Goal: Task Accomplishment & Management: Complete application form

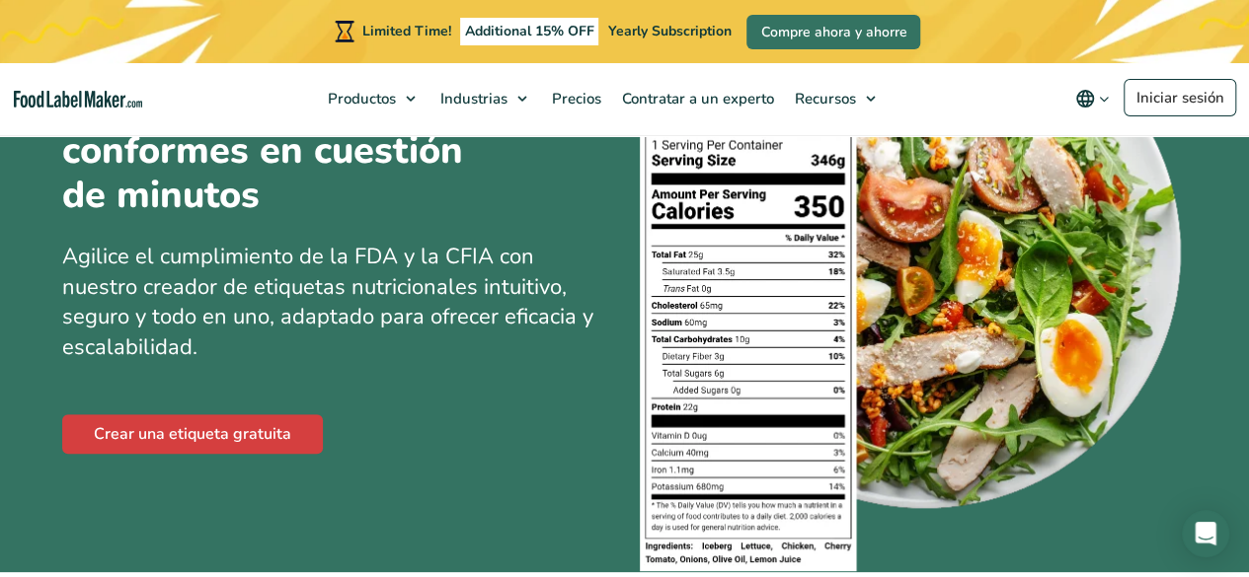
scroll to position [242, 0]
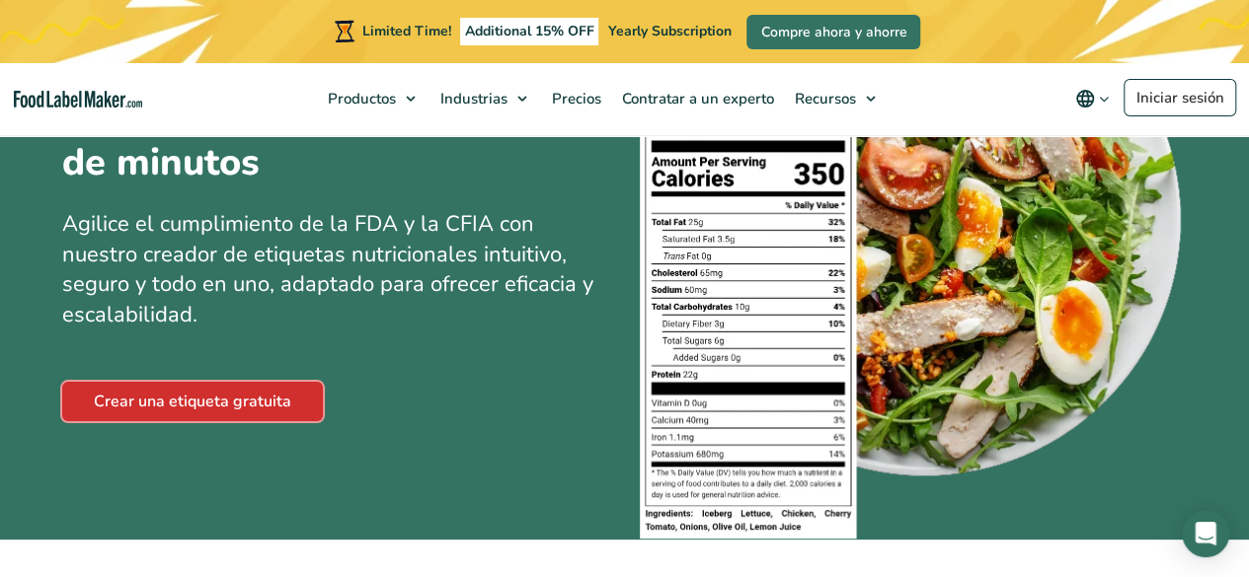
click at [148, 404] on link "Crear una etiqueta gratuita" at bounding box center [192, 401] width 261 height 39
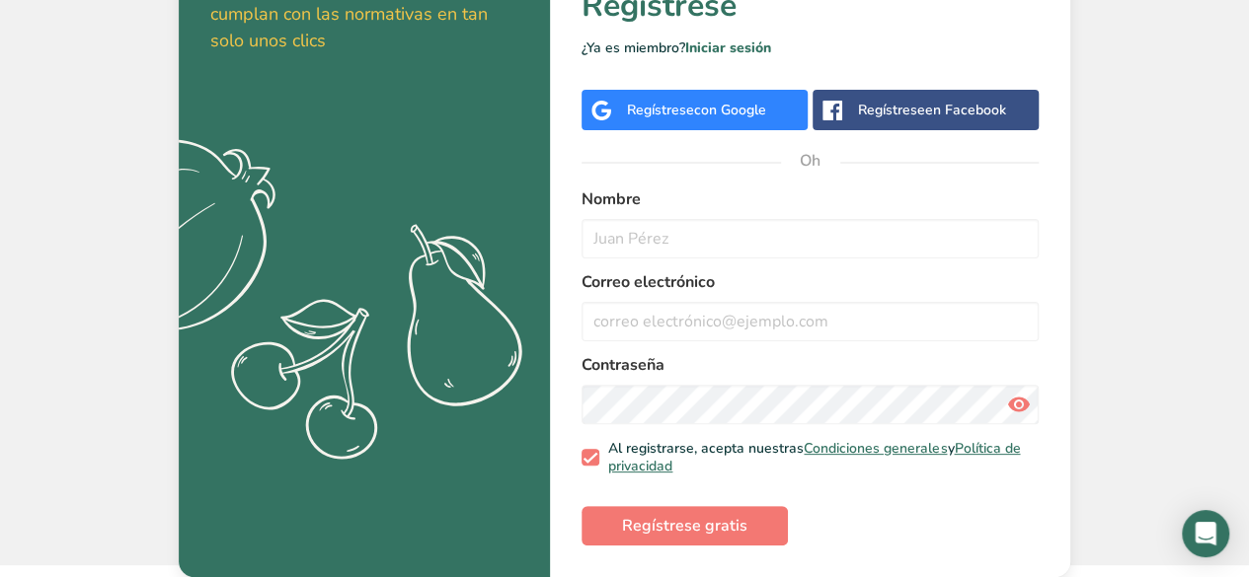
scroll to position [6, 0]
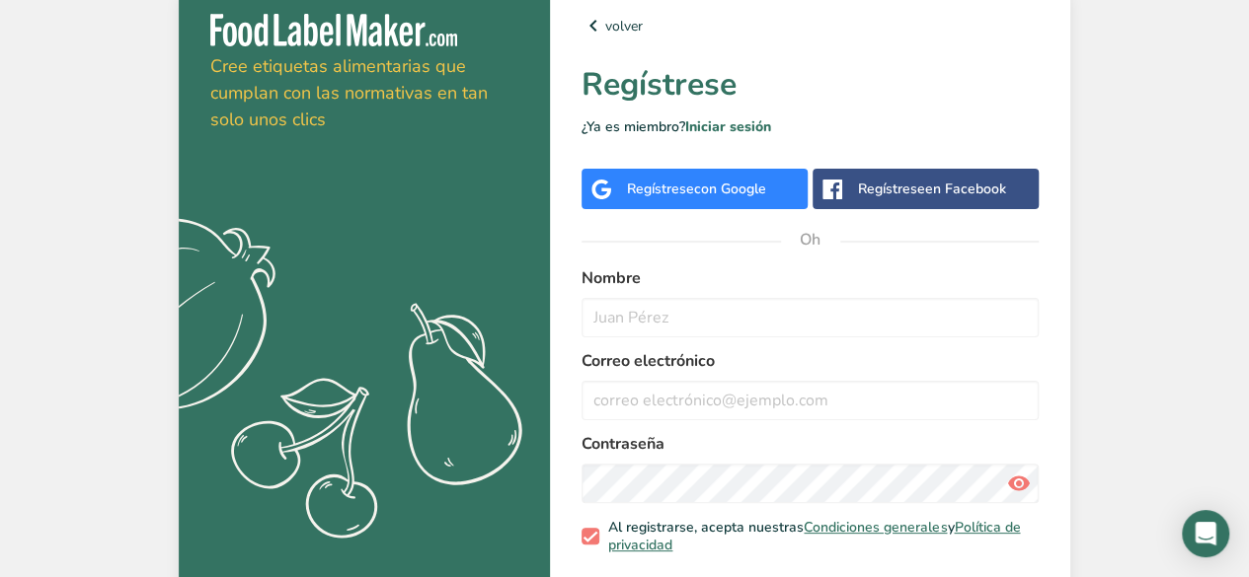
click at [660, 183] on font "Regístrese" at bounding box center [660, 189] width 67 height 19
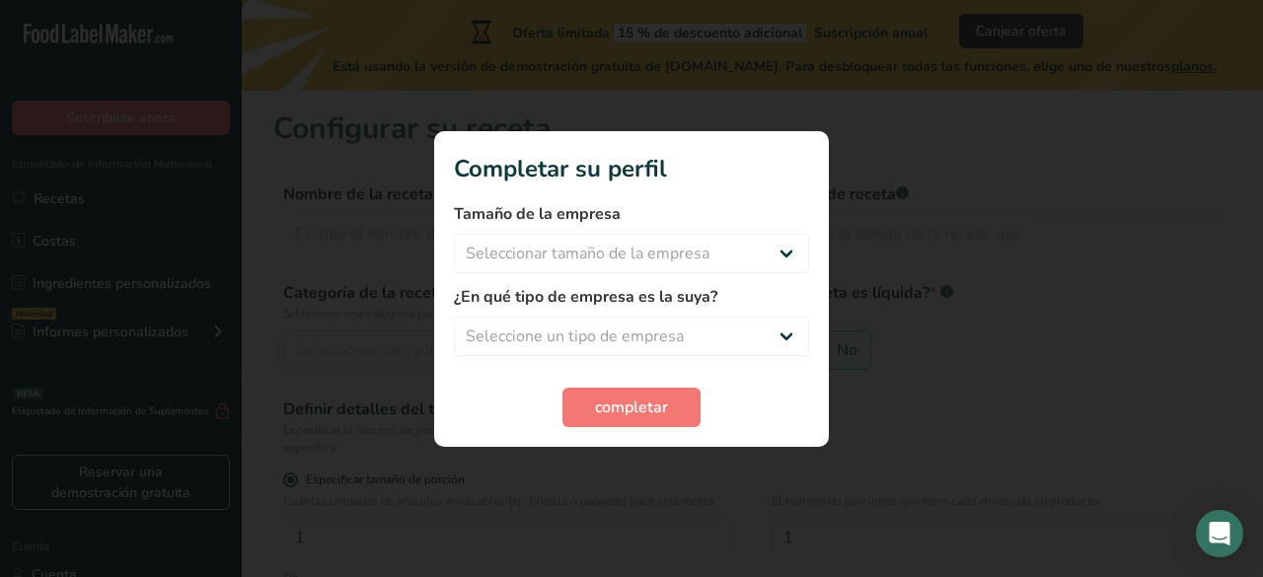
click at [991, 204] on div at bounding box center [631, 288] width 1263 height 577
click at [778, 264] on select "Seleccionar tamaño de la empresa Menos de 10 empleados De 10 a 50 empleados De …" at bounding box center [631, 253] width 355 height 39
select select "1"
click at [454, 234] on select "Seleccionar tamaño de la empresa Menos de 10 empleados De 10 a 50 empleados De …" at bounding box center [631, 253] width 355 height 39
click at [701, 268] on select "Menos de 10 empleados De 10 a 50 empleados De 51 a 500 empleados Más de 500 emp…" at bounding box center [631, 253] width 355 height 39
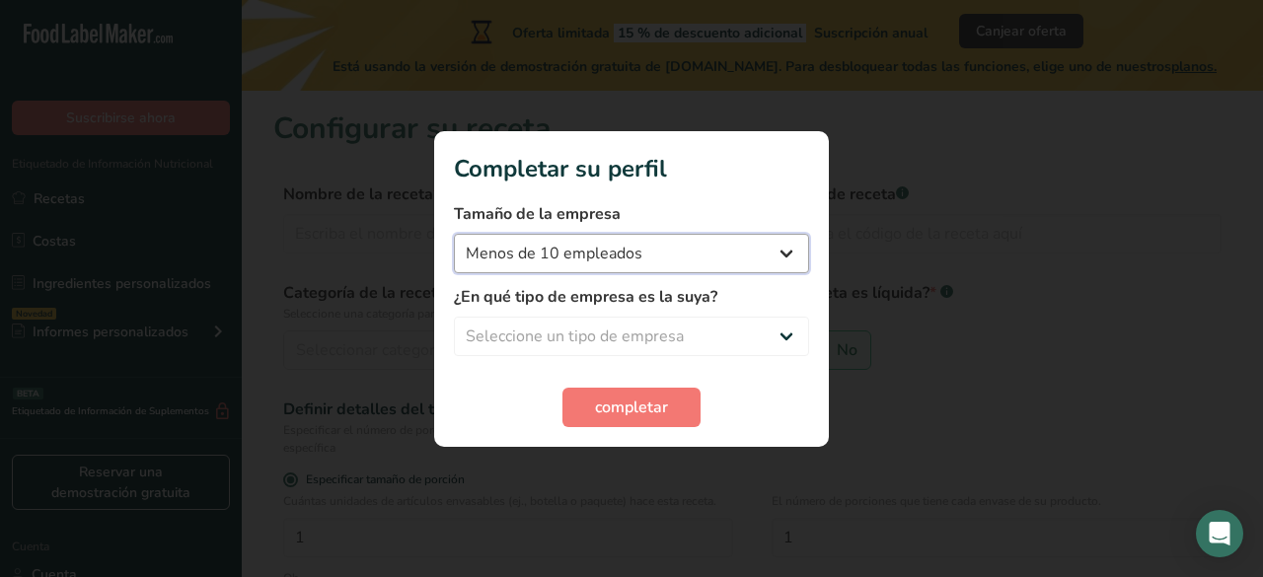
click at [701, 268] on select "Menos de 10 empleados De 10 a 50 empleados De 51 a 500 empleados Más de 500 emp…" at bounding box center [631, 253] width 355 height 39
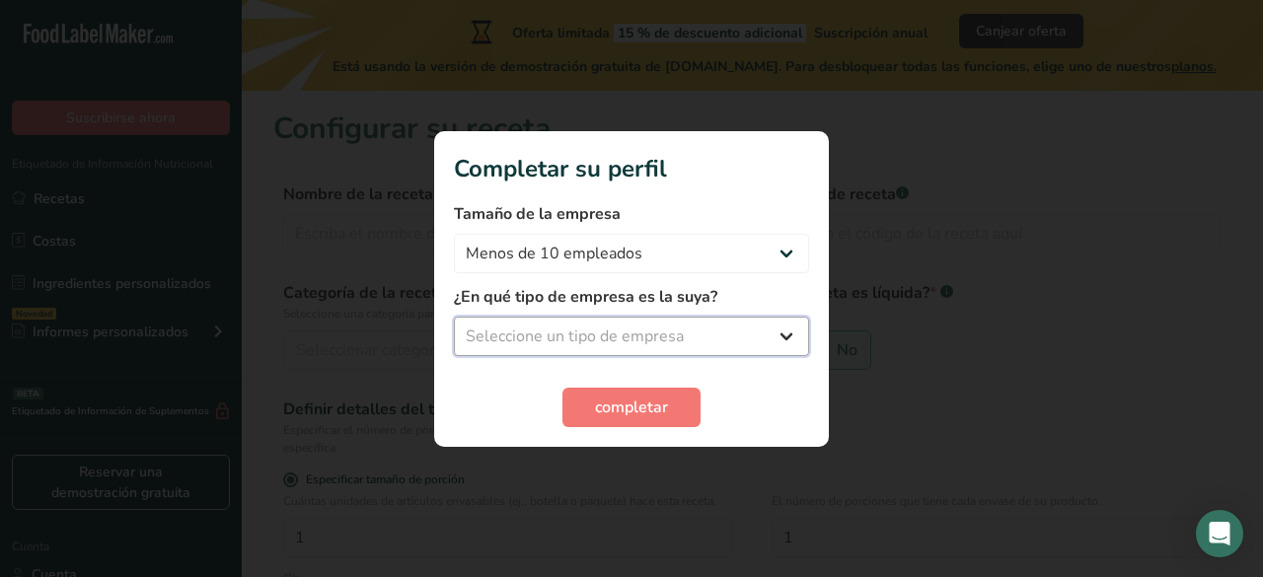
click at [628, 338] on select "Seleccione un tipo de empresa Fabricante de alimentos envasados Restaurante y c…" at bounding box center [631, 336] width 355 height 39
select select "5"
click at [454, 317] on select "Seleccione un tipo de empresa Fabricante de alimentos envasados Restaurante y c…" at bounding box center [631, 336] width 355 height 39
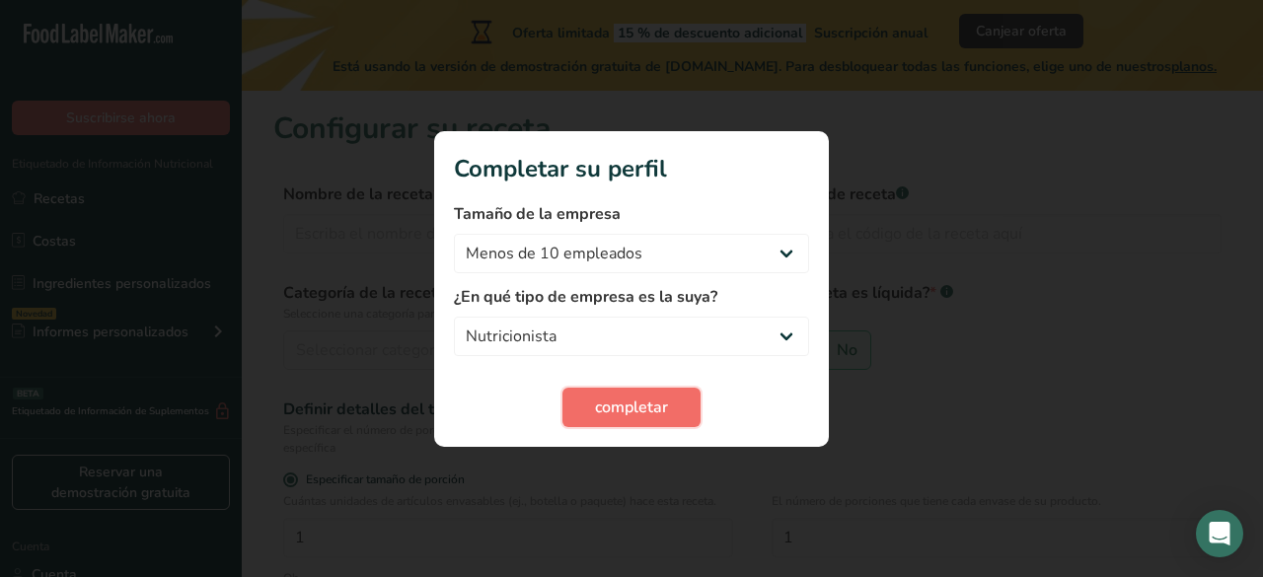
click at [632, 406] on font "completar" at bounding box center [631, 408] width 73 height 22
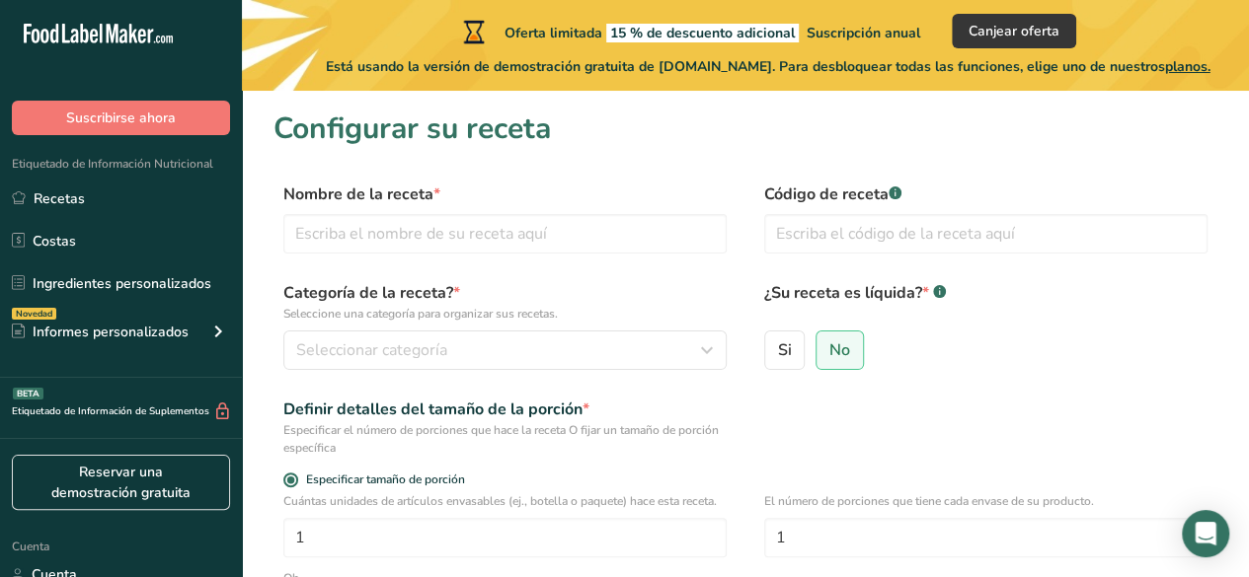
click at [367, 260] on div "Nombre de la receta * Código de receta .a-a{fill:#347362;}.b-a{fill:#fff;}" at bounding box center [745, 224] width 944 height 83
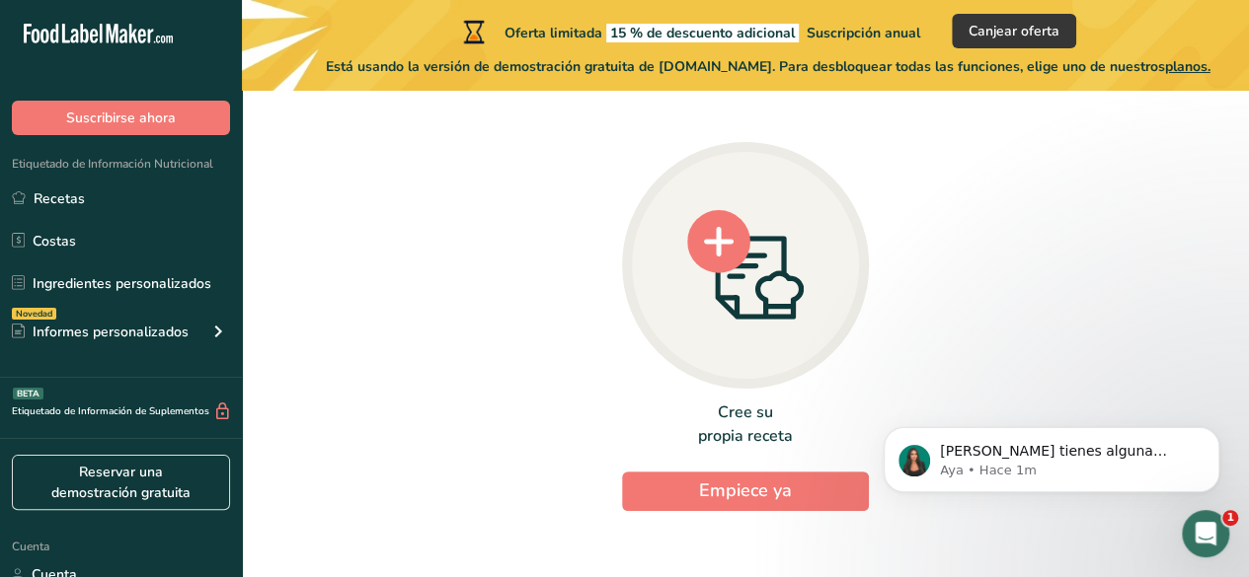
click at [734, 323] on div at bounding box center [745, 265] width 247 height 247
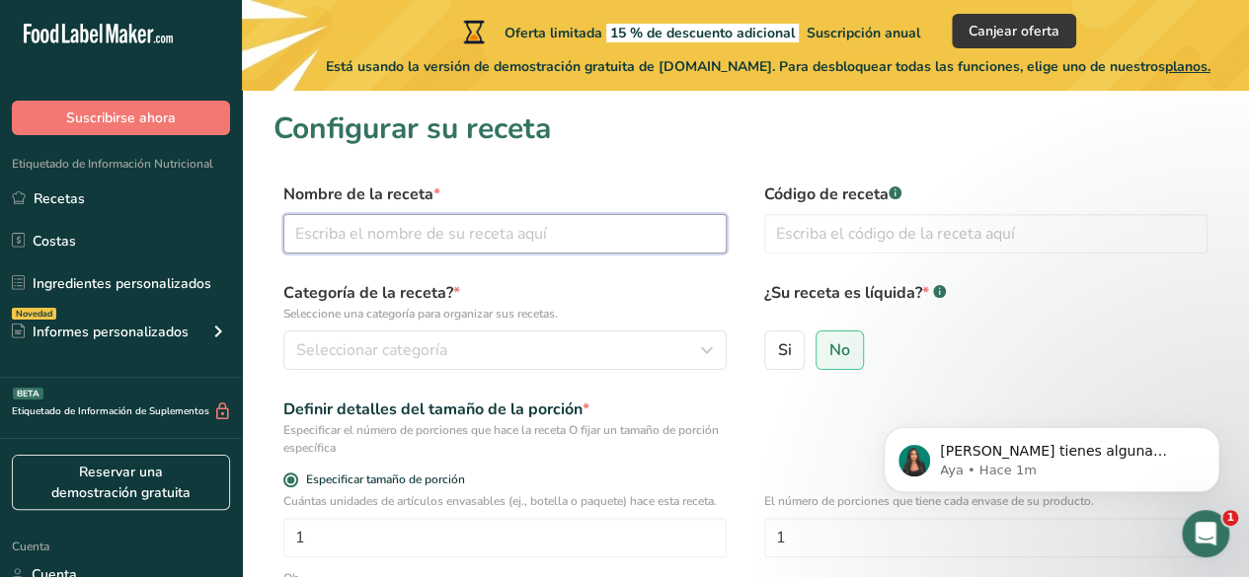
click at [515, 244] on input "text" at bounding box center [504, 233] width 443 height 39
paste input "Harina NutriBalú"
type input "Harina NutriBalú"
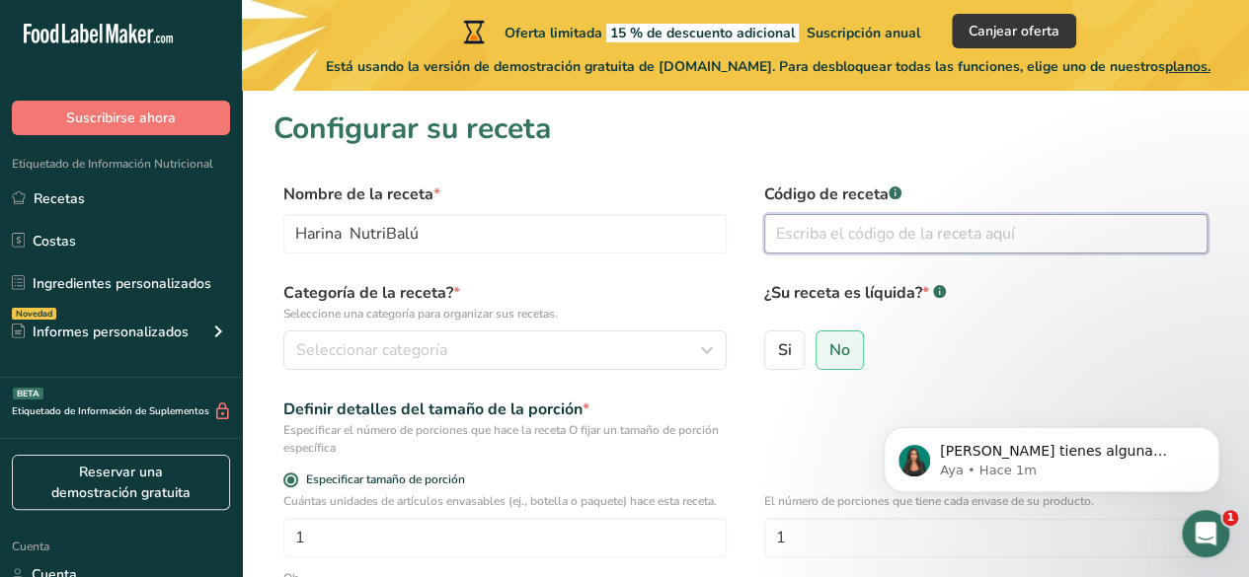
click at [840, 235] on input "text" at bounding box center [985, 233] width 443 height 39
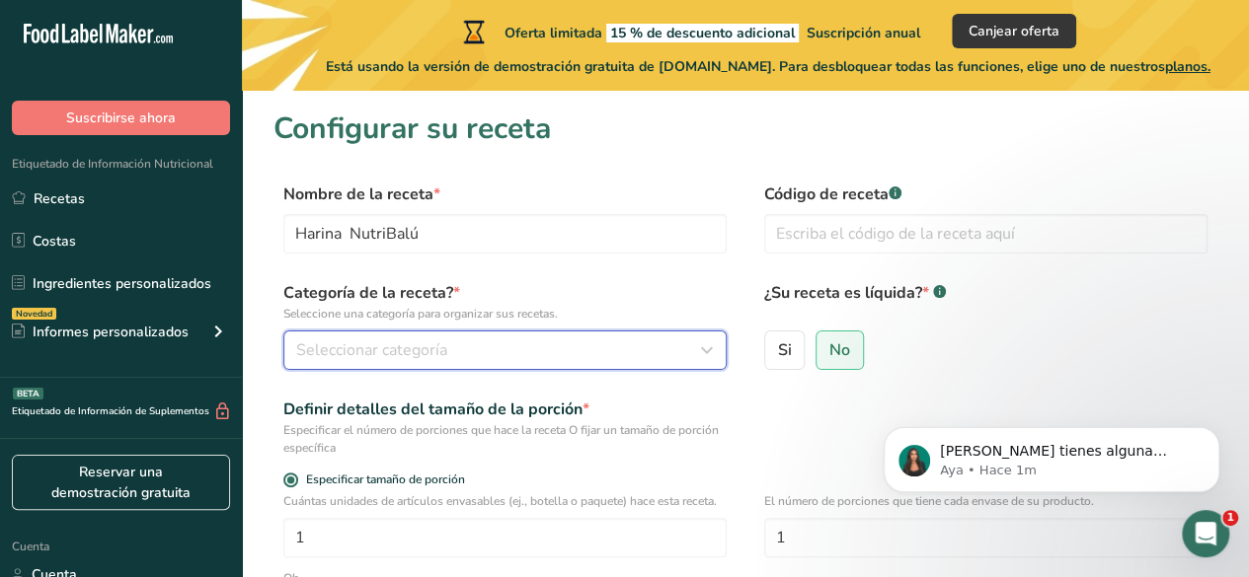
click at [469, 366] on button "Seleccionar categoría" at bounding box center [504, 350] width 443 height 39
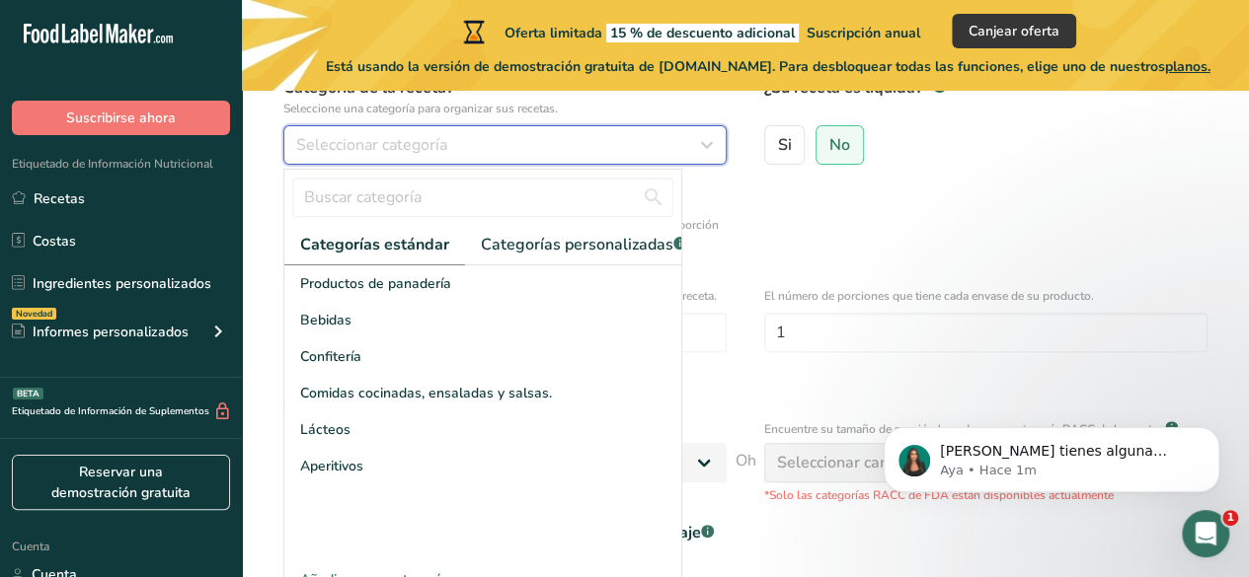
scroll to position [207, 0]
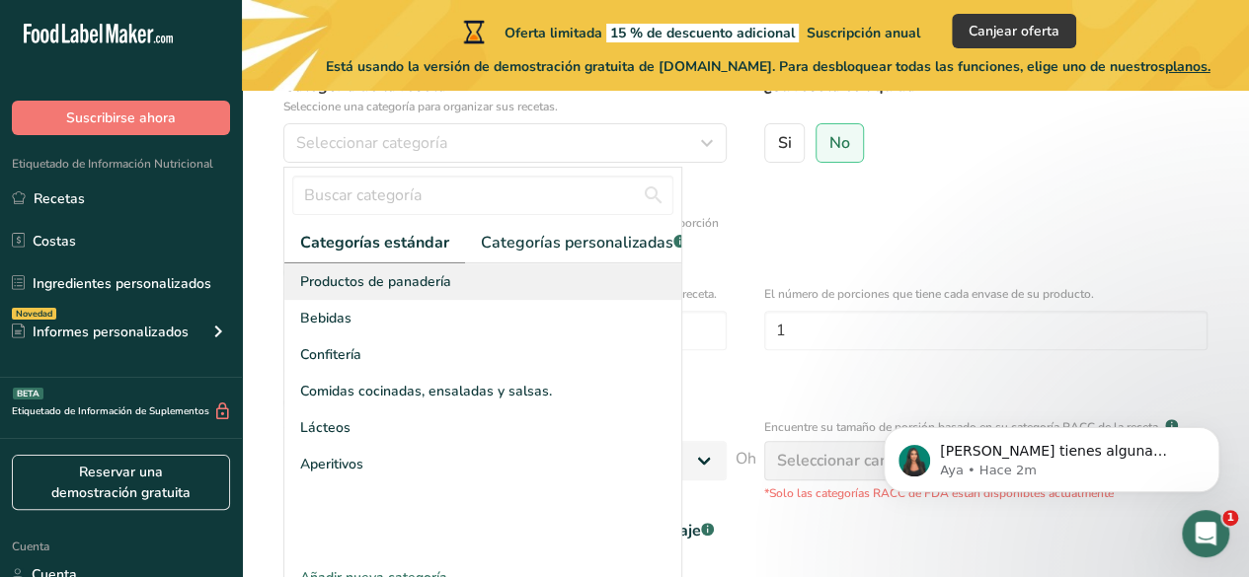
click at [547, 299] on div "Productos de panadería" at bounding box center [482, 282] width 397 height 37
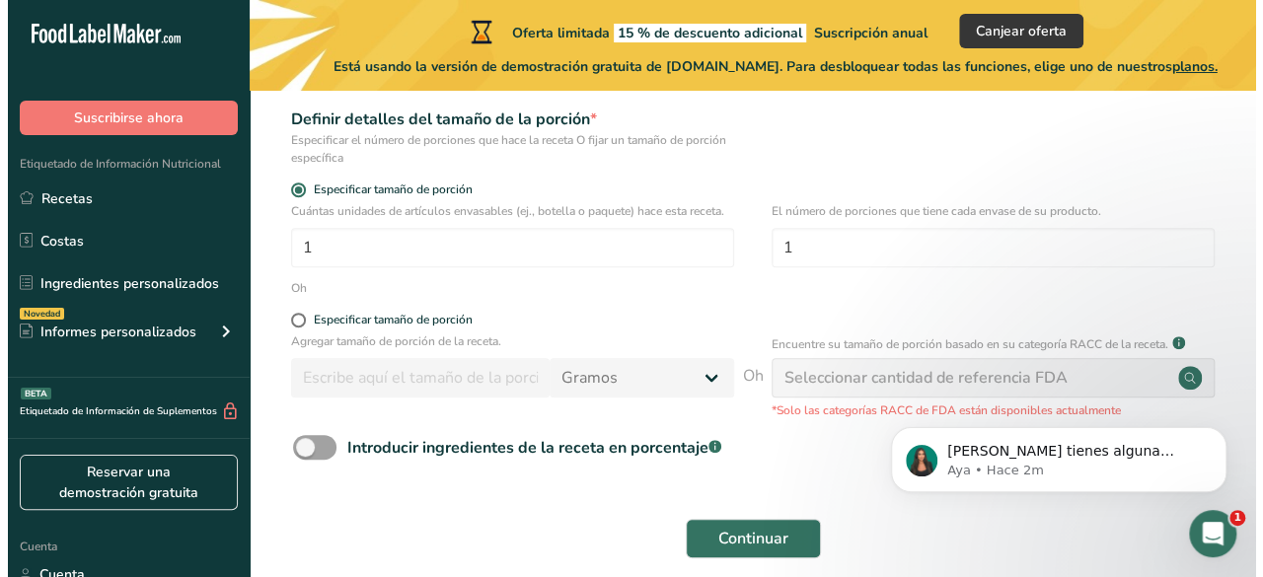
scroll to position [286, 0]
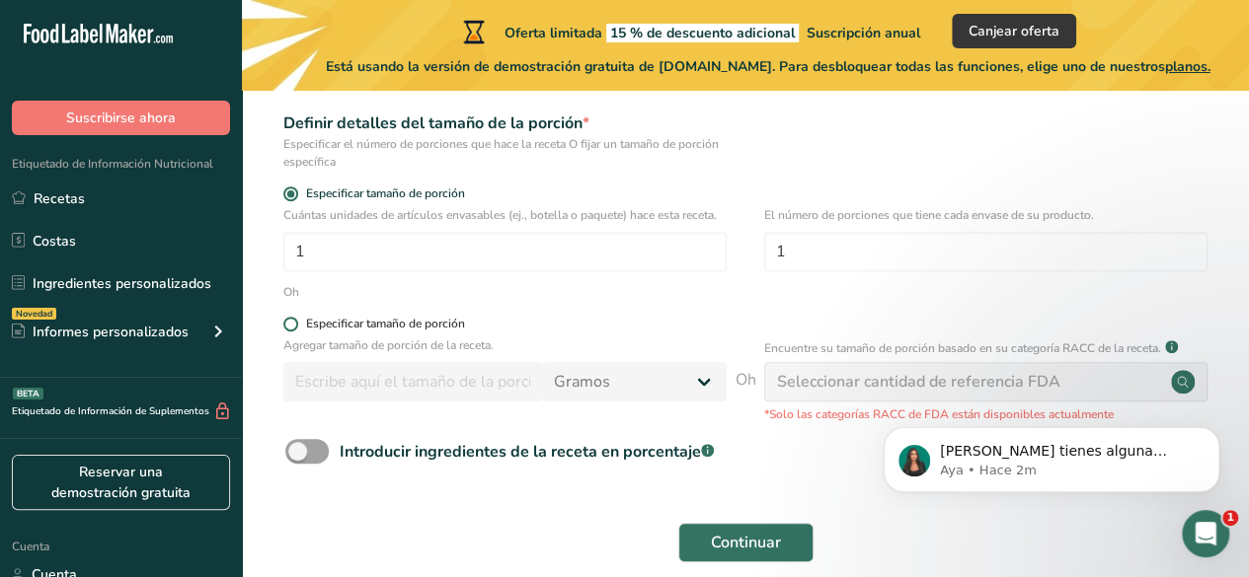
click at [292, 319] on span at bounding box center [290, 324] width 15 height 15
click at [292, 319] on input "Especificar tamaño de porción" at bounding box center [289, 324] width 13 height 13
radio input "true"
radio input "false"
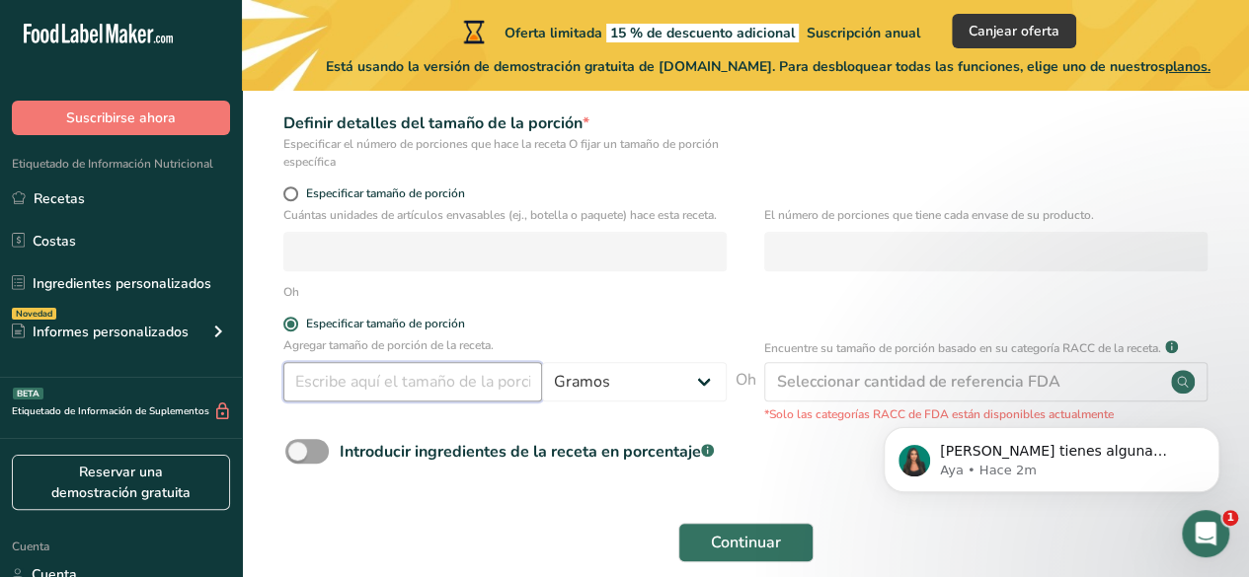
click at [488, 393] on input "number" at bounding box center [412, 381] width 259 height 39
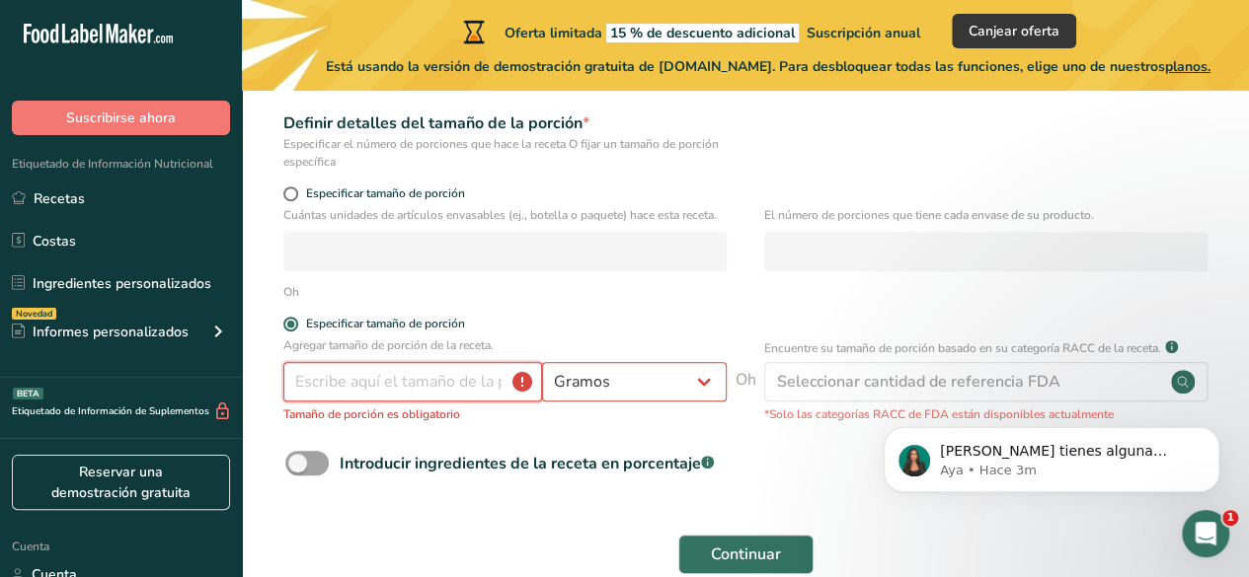
click at [369, 388] on input "number" at bounding box center [412, 381] width 259 height 39
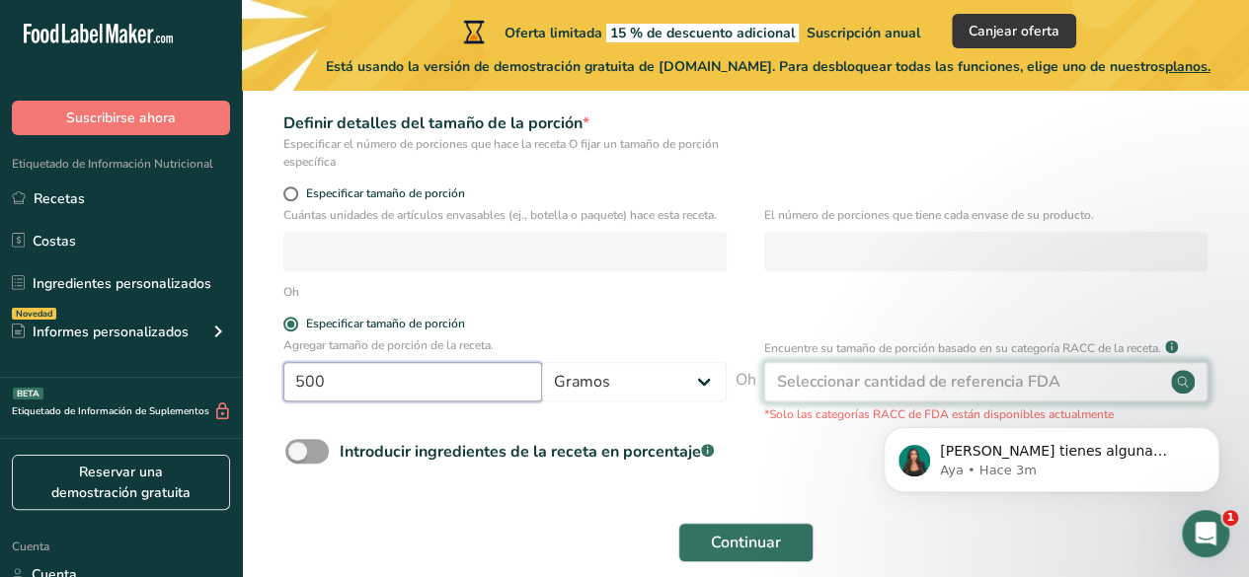
type input "500"
click at [792, 382] on font "Seleccionar cantidad de referencia FDA" at bounding box center [918, 382] width 283 height 22
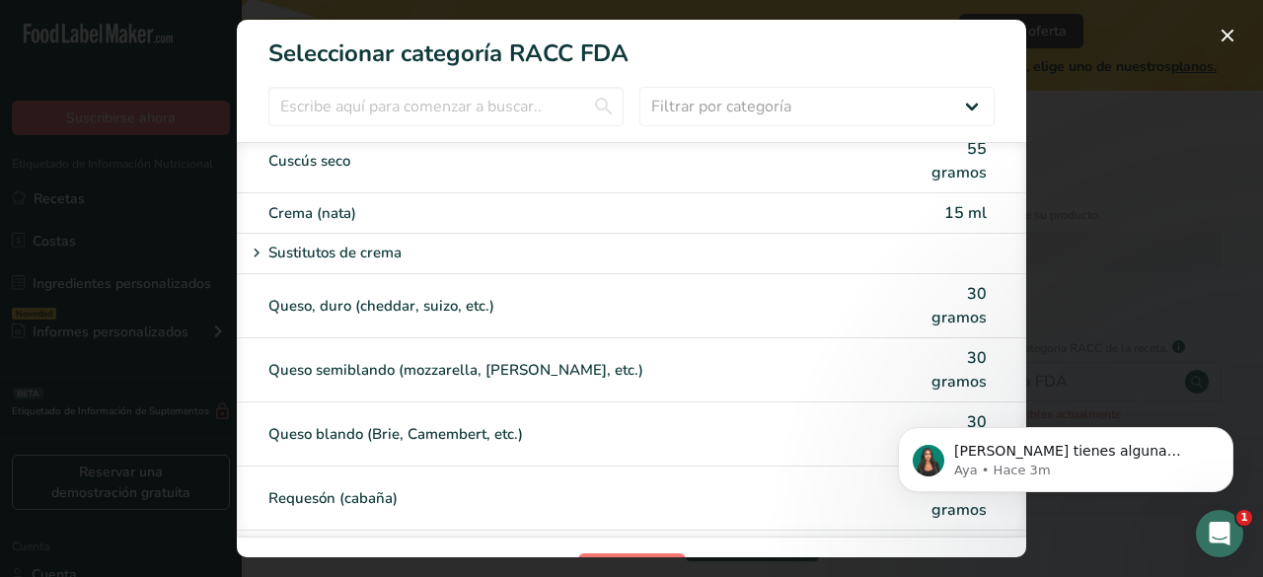
scroll to position [0, 0]
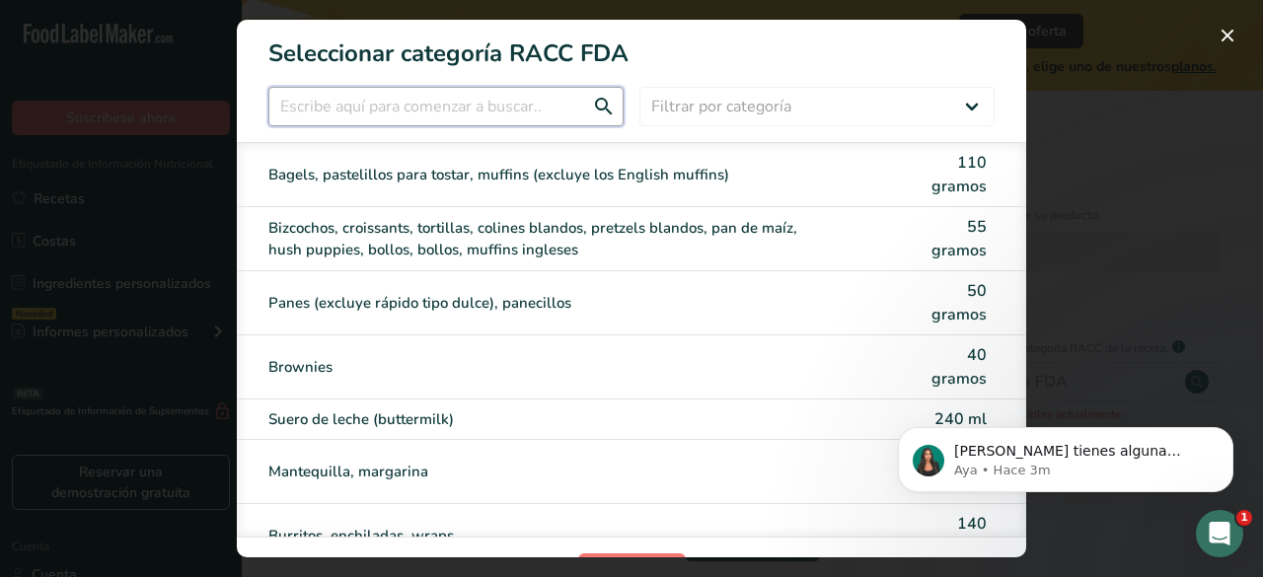
click at [565, 103] on input "Modalidad de selección de categoría RACC" at bounding box center [445, 106] width 355 height 39
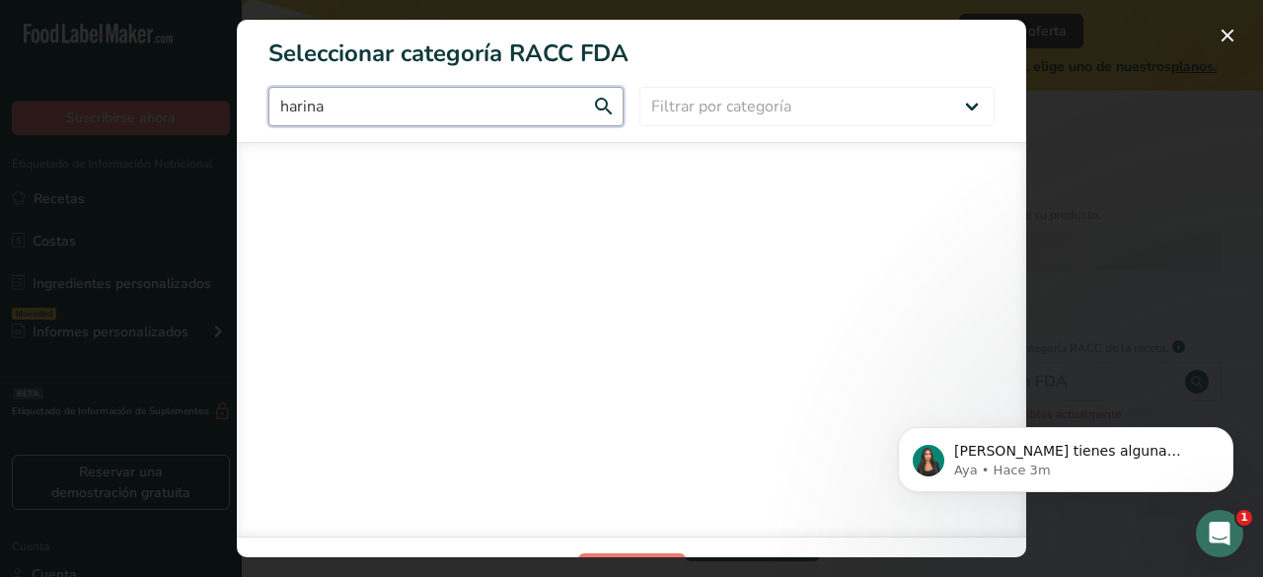
click at [565, 103] on input "harina" at bounding box center [445, 106] width 355 height 39
type input "harina"
click at [591, 104] on input "harina" at bounding box center [445, 106] width 355 height 39
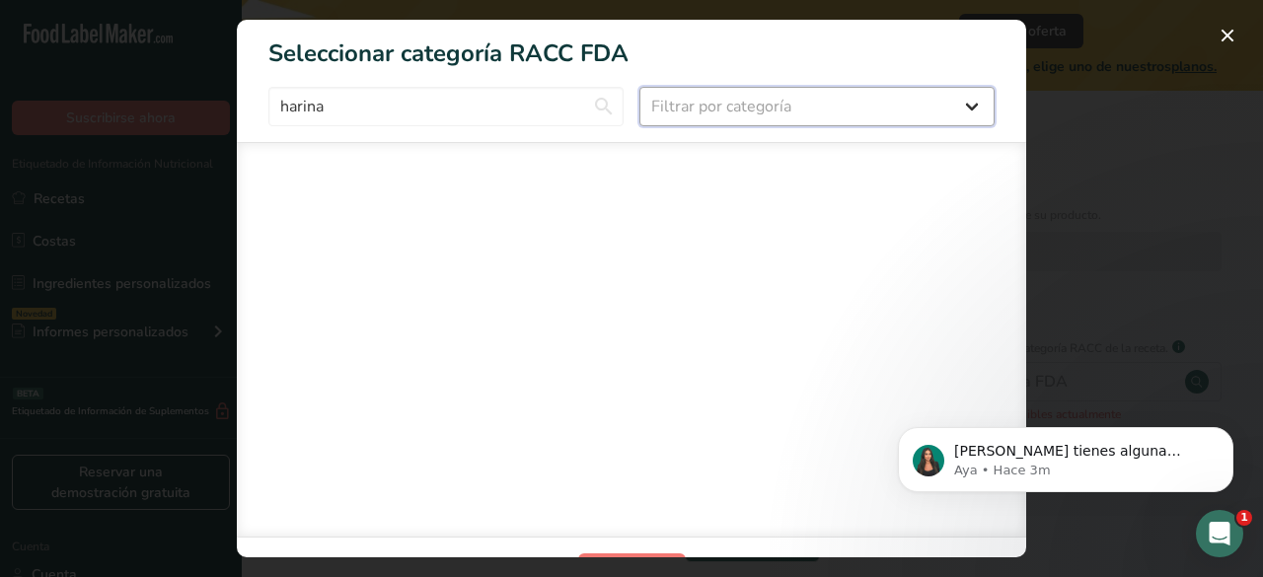
click at [772, 100] on select "Filtrar por categoría Todos Productos de panadería Bebidas Cereales y otros pro…" at bounding box center [817, 106] width 355 height 39
select select "5"
click at [640, 87] on select "Filtrar por categoría Todos Productos de panadería Bebidas Cereales y otros pro…" at bounding box center [817, 106] width 355 height 39
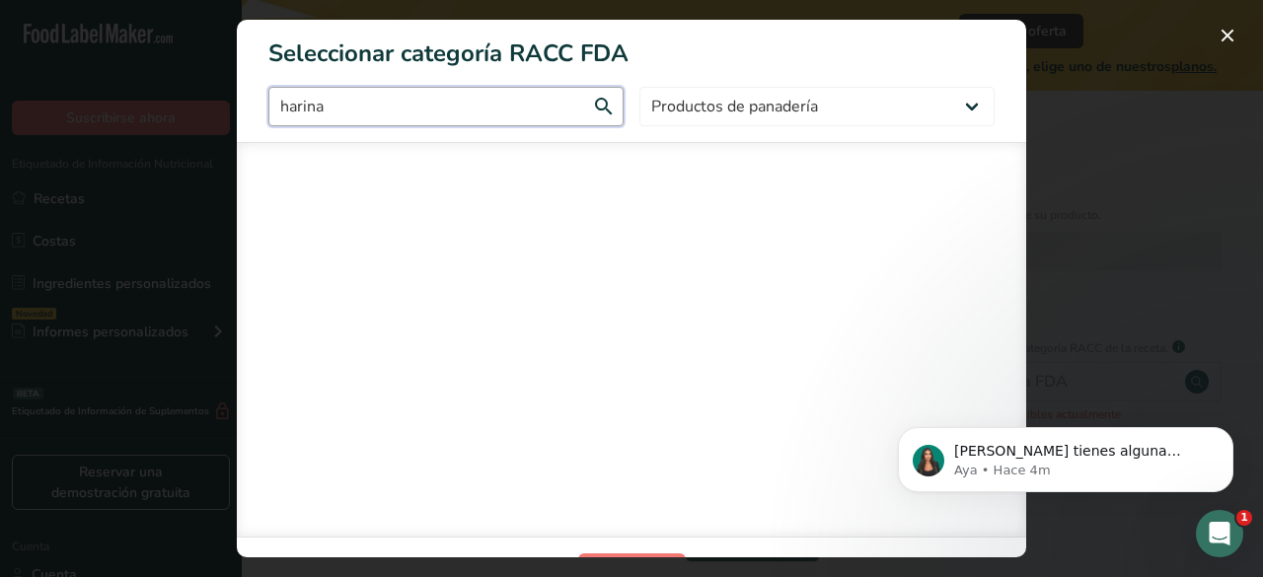
click at [548, 108] on input "harina" at bounding box center [445, 106] width 355 height 39
type input "h"
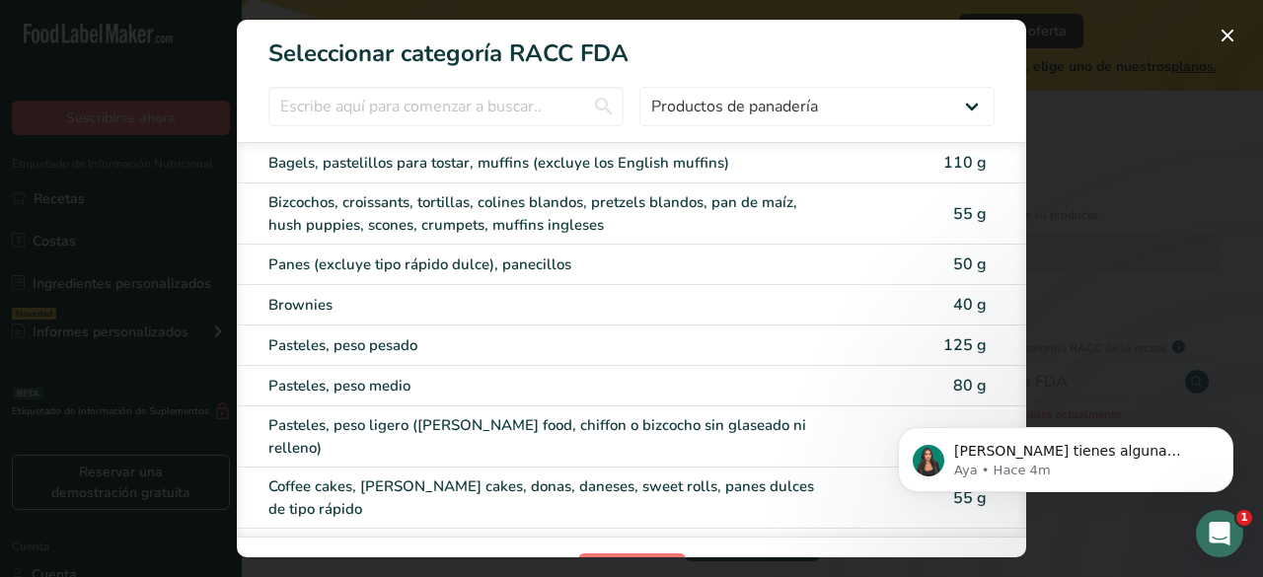
click at [953, 268] on span "50 g" at bounding box center [970, 265] width 34 height 22
type input "50"
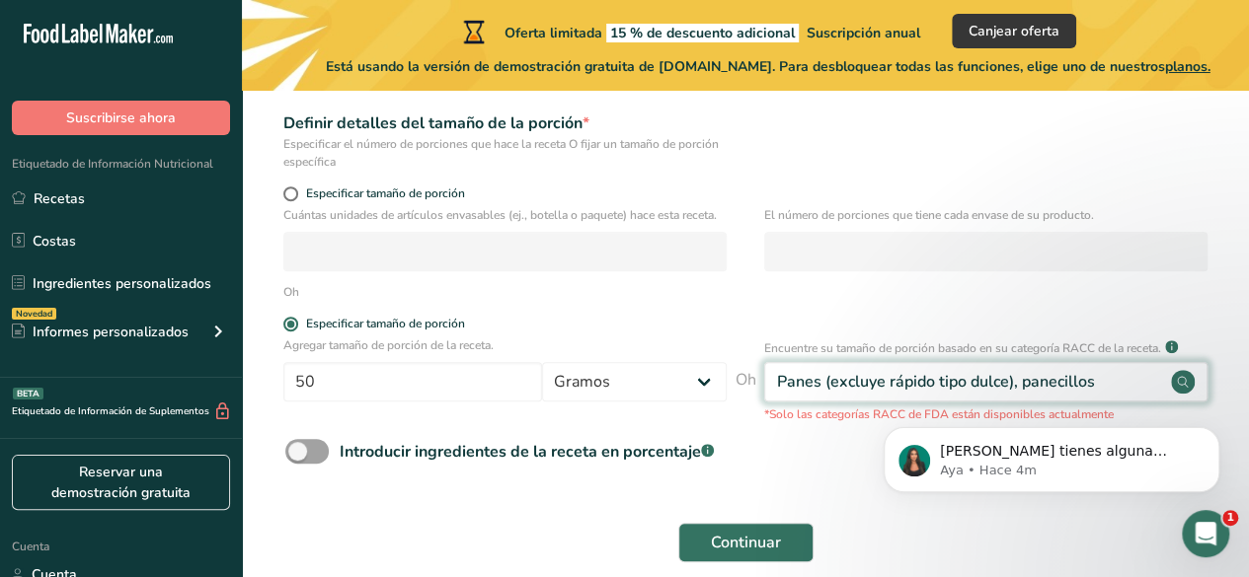
click at [1128, 382] on div "Panes (excluye rápido tipo dulce), panecillos" at bounding box center [985, 381] width 443 height 39
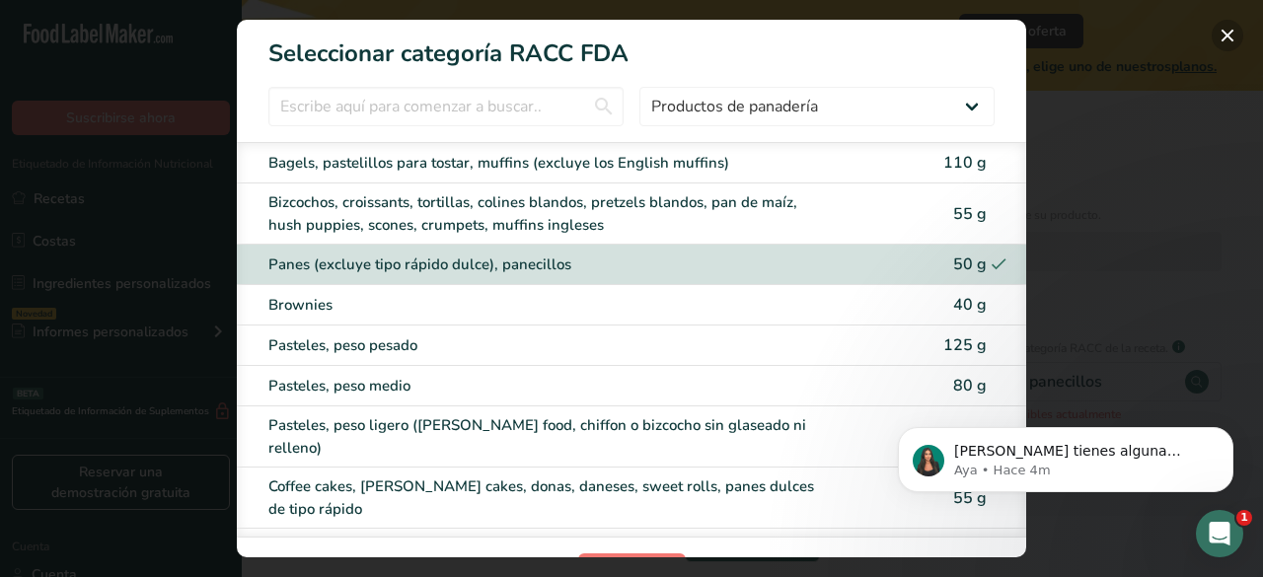
click at [1220, 40] on button "Modalidad de selección de categoría RACC" at bounding box center [1228, 36] width 32 height 32
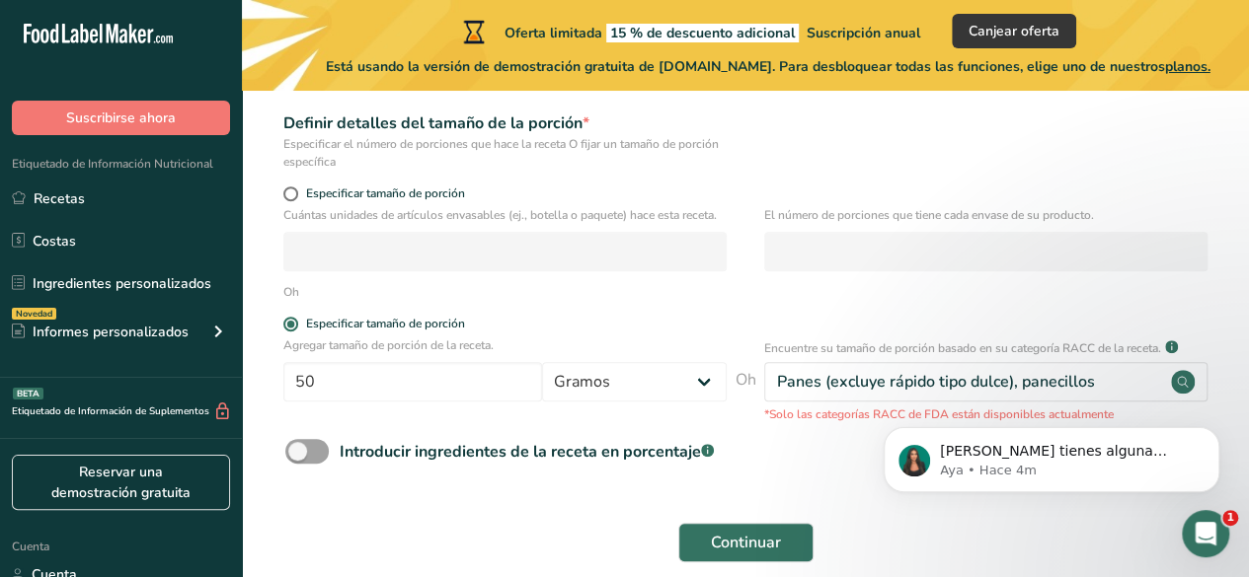
drag, startPoint x: 1107, startPoint y: 382, endPoint x: 776, endPoint y: 359, distance: 332.4
click at [776, 359] on div "Encuentre su tamaño de porción basado en su categoría RACC de la receta. .a-a{f…" at bounding box center [985, 380] width 443 height 87
click at [1087, 397] on body "Si tienes alguna pregunta no dudes en consultarnos. ¡Estamos aquí para ayudarte…" at bounding box center [1051, 455] width 379 height 122
click at [1116, 388] on html "Si tienes alguna pregunta no dudes en consultarnos. ¡Estamos aquí para ayudarte…" at bounding box center [1051, 455] width 395 height 138
click at [1109, 388] on div "Si tienes alguna pregunta no dudes en consultarnos. ¡Estamos aquí para ayudarte…" at bounding box center [1051, 369] width 363 height 247
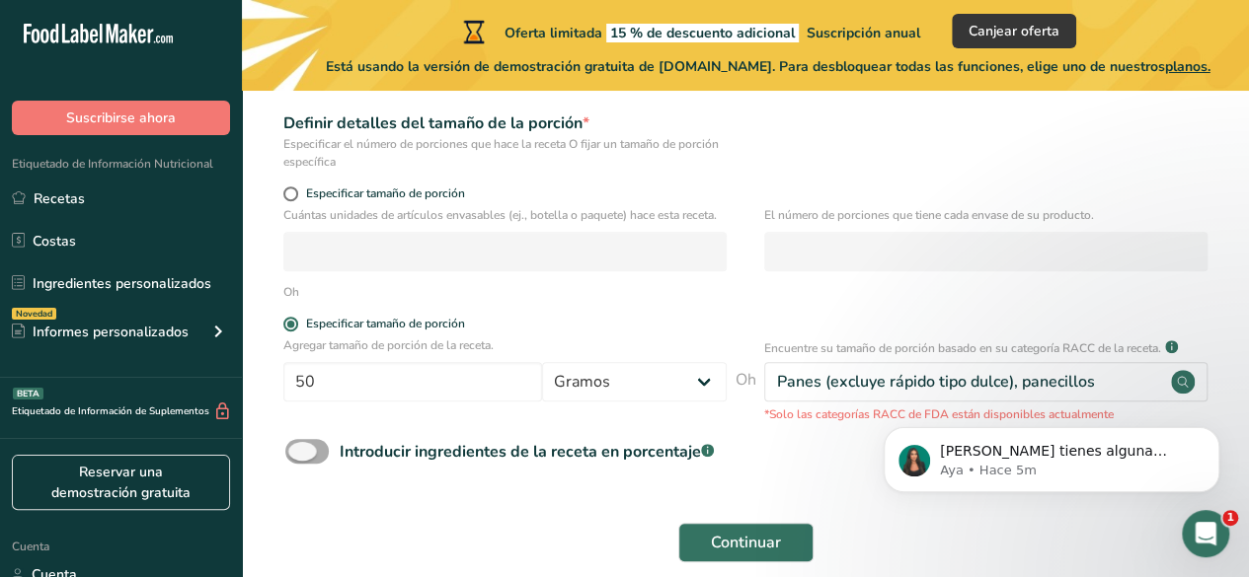
click at [320, 456] on span at bounding box center [306, 451] width 43 height 25
click at [298, 456] on input "Introducir ingredientes de la receta en porcentaje .a-a{fill:#347362;}.b-a{fill…" at bounding box center [291, 451] width 13 height 13
checkbox input "true"
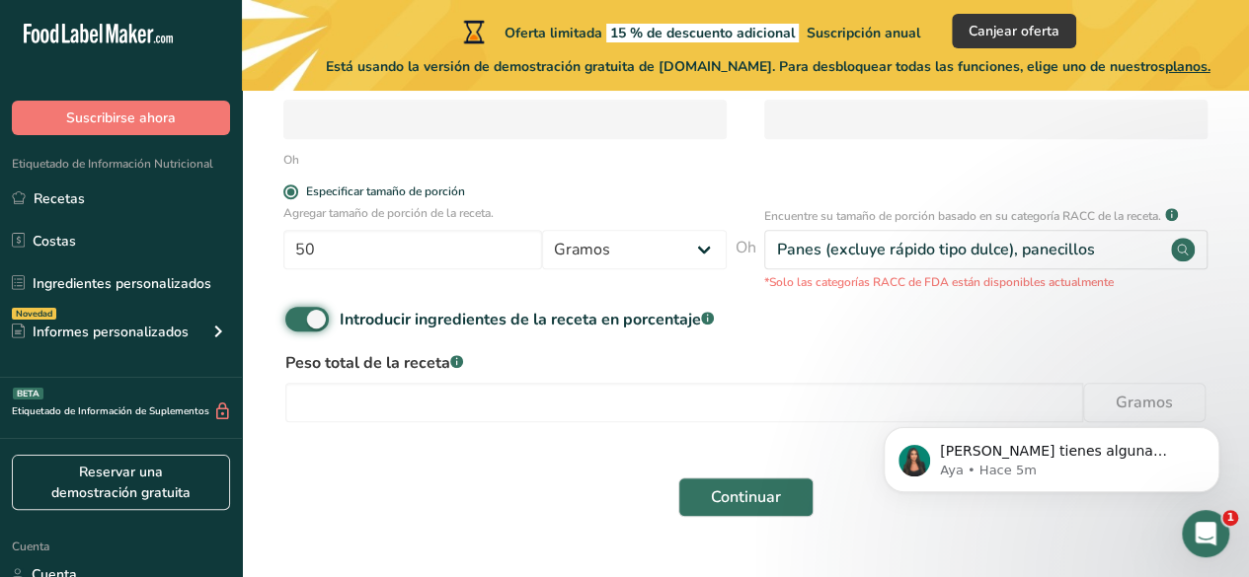
scroll to position [421, 0]
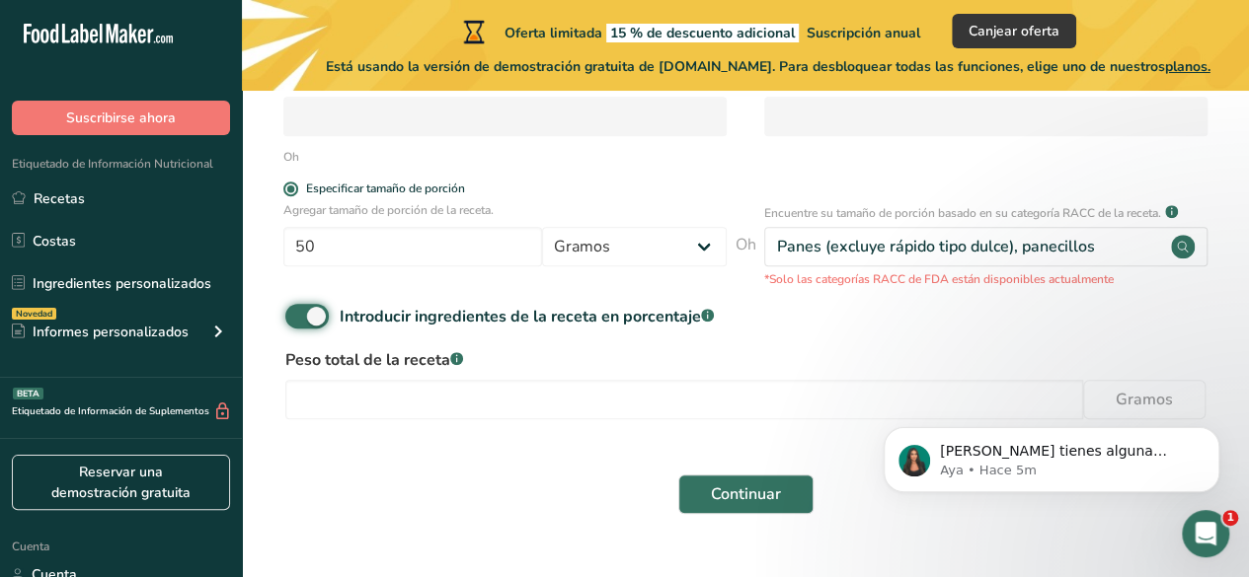
drag, startPoint x: 1255, startPoint y: 178, endPoint x: 197, endPoint y: 26, distance: 1068.9
click at [393, 403] on input "number" at bounding box center [683, 399] width 797 height 39
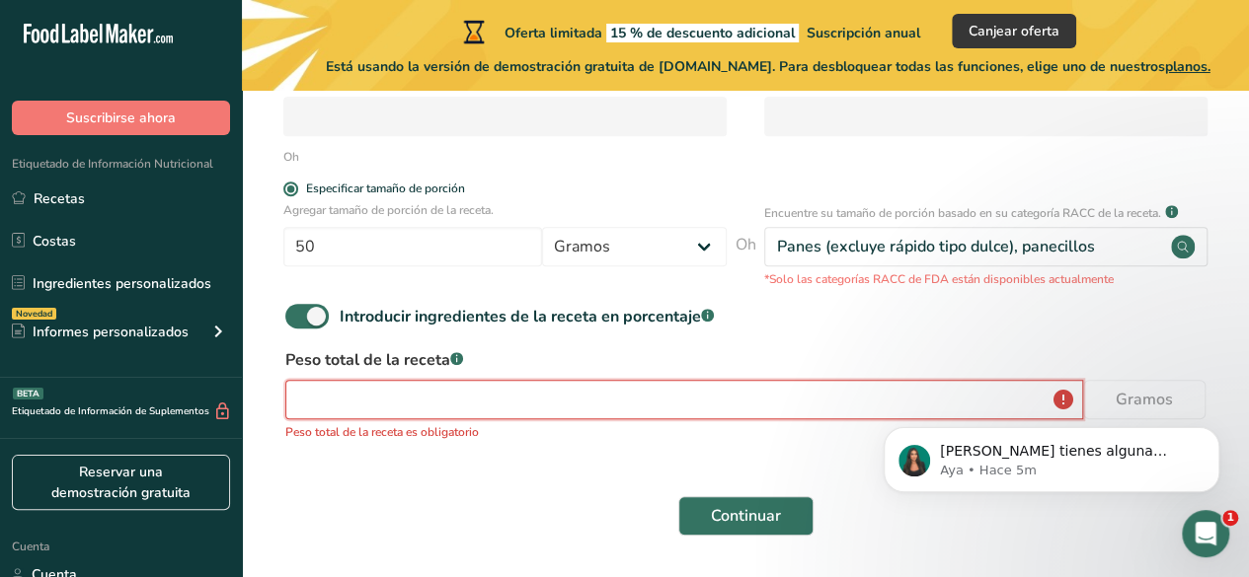
click at [393, 403] on input "number" at bounding box center [683, 399] width 797 height 39
click at [366, 252] on input "50" at bounding box center [412, 246] width 259 height 39
type input "500"
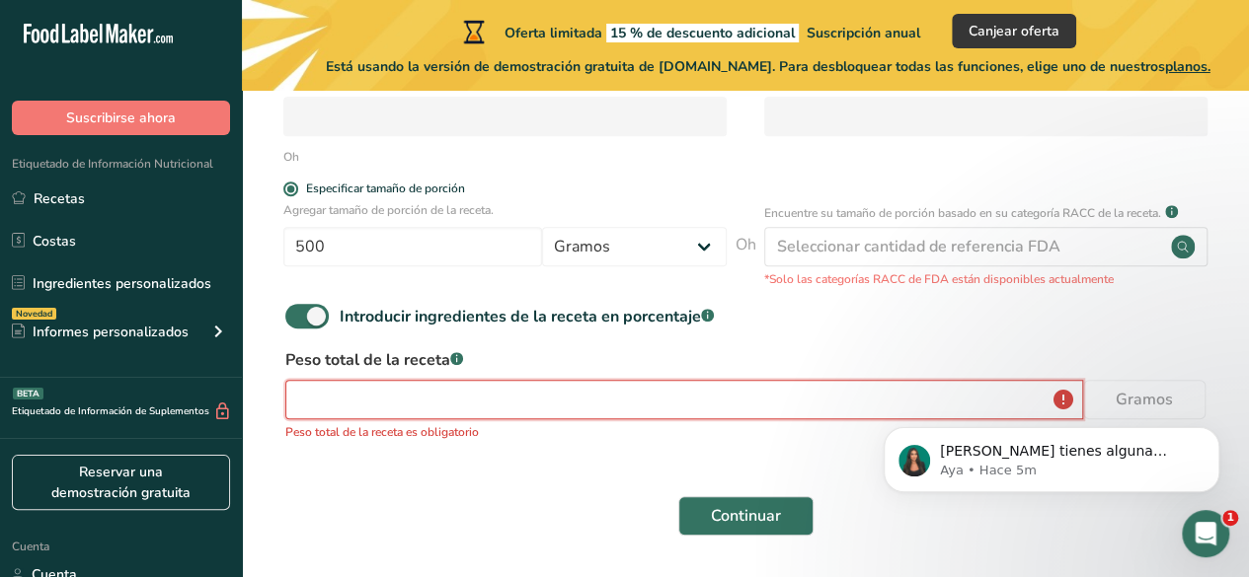
click at [341, 384] on input "number" at bounding box center [683, 399] width 797 height 39
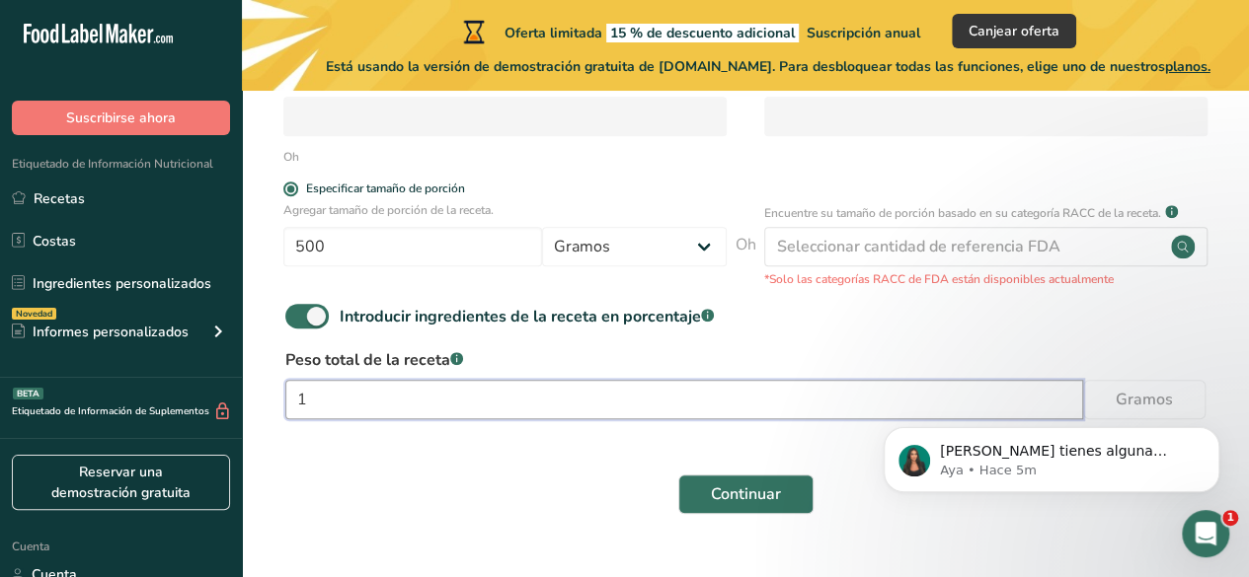
type input "1"
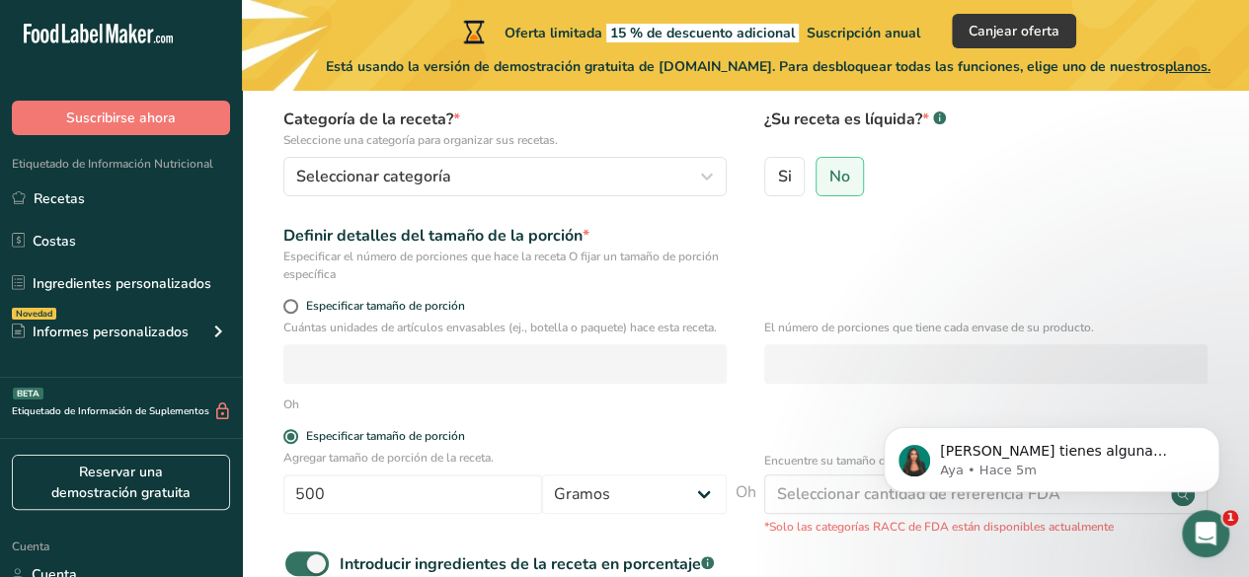
scroll to position [172, 0]
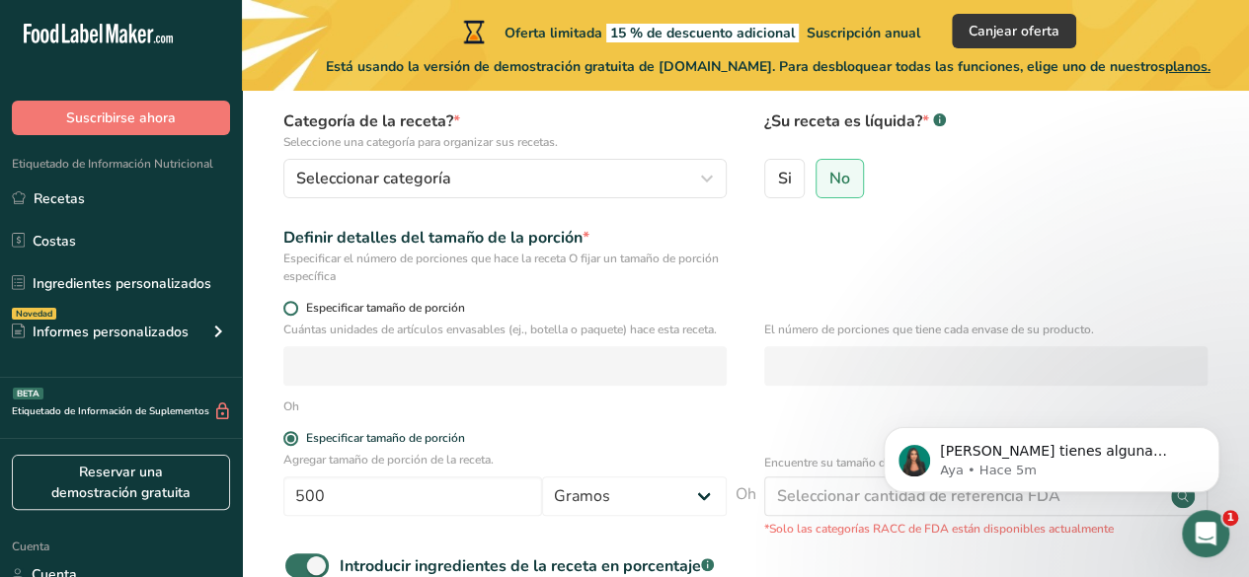
click at [292, 301] on span at bounding box center [290, 308] width 15 height 15
click at [292, 302] on input "Especificar tamaño de porción" at bounding box center [289, 308] width 13 height 13
radio input "true"
radio input "false"
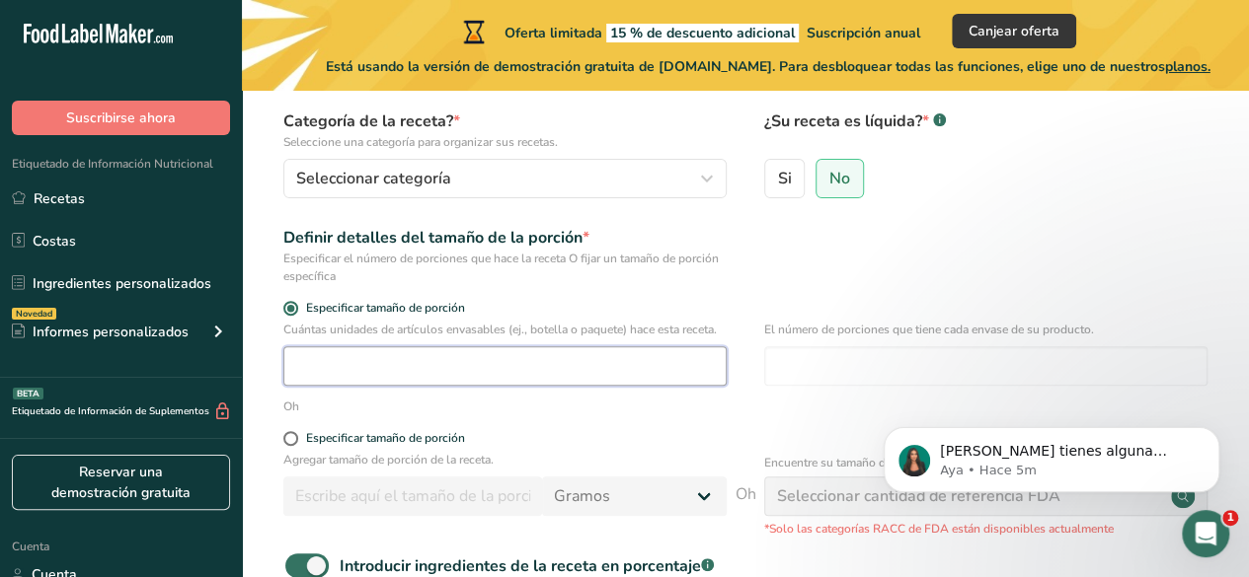
click at [320, 356] on input "number" at bounding box center [504, 365] width 443 height 39
paste input "1"
type input "1"
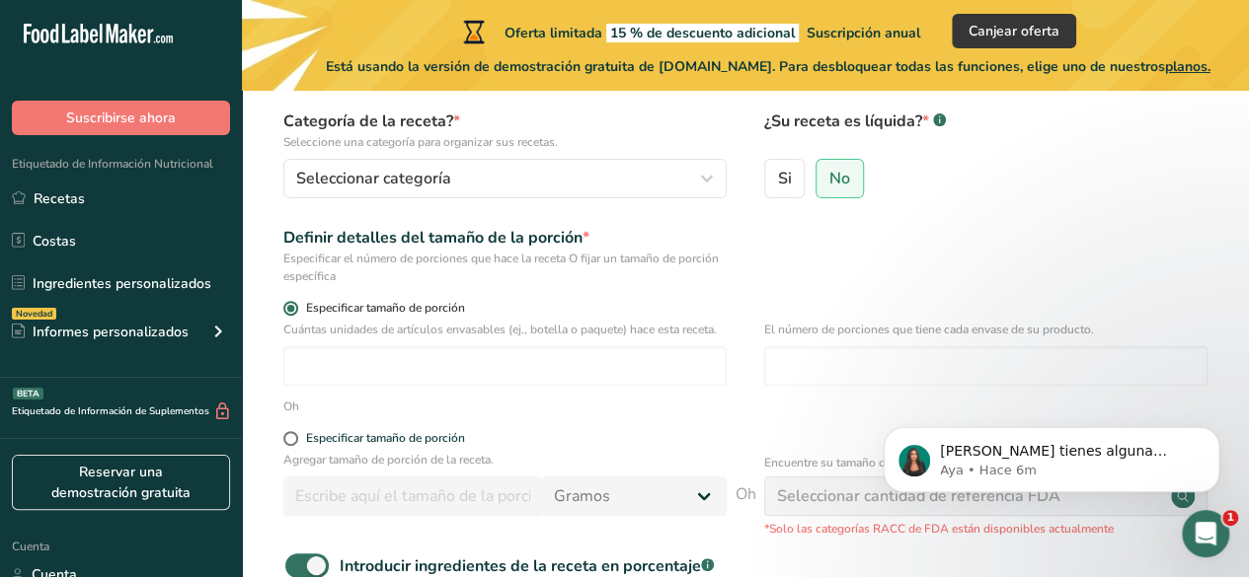
click at [287, 307] on span at bounding box center [290, 308] width 15 height 15
click at [287, 307] on input "Especificar tamaño de porción" at bounding box center [289, 308] width 13 height 13
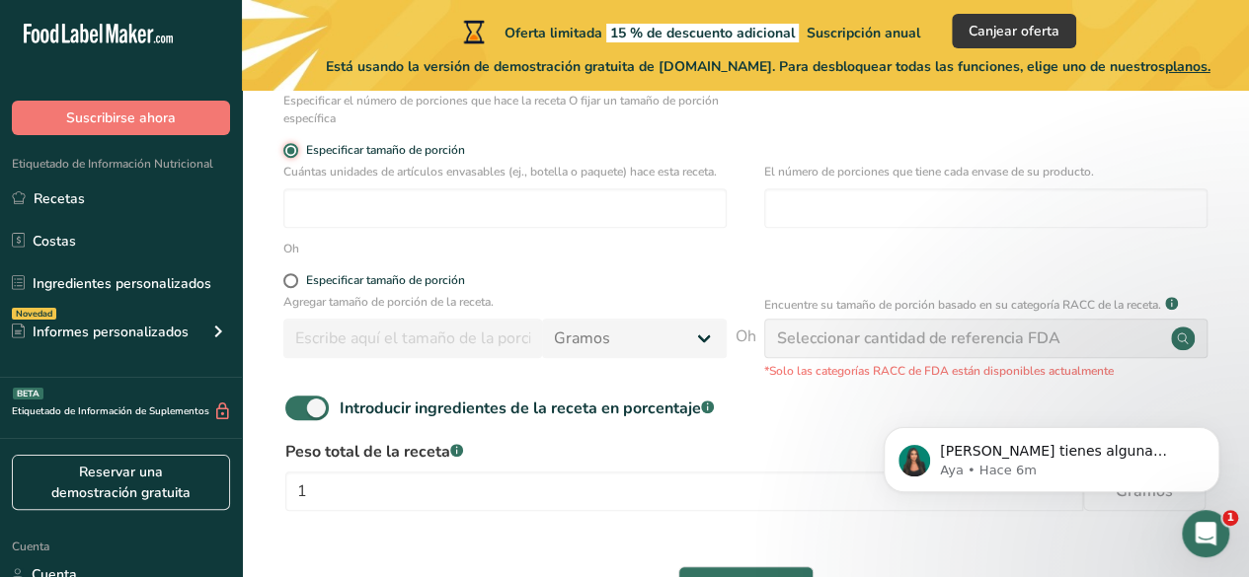
scroll to position [464, 0]
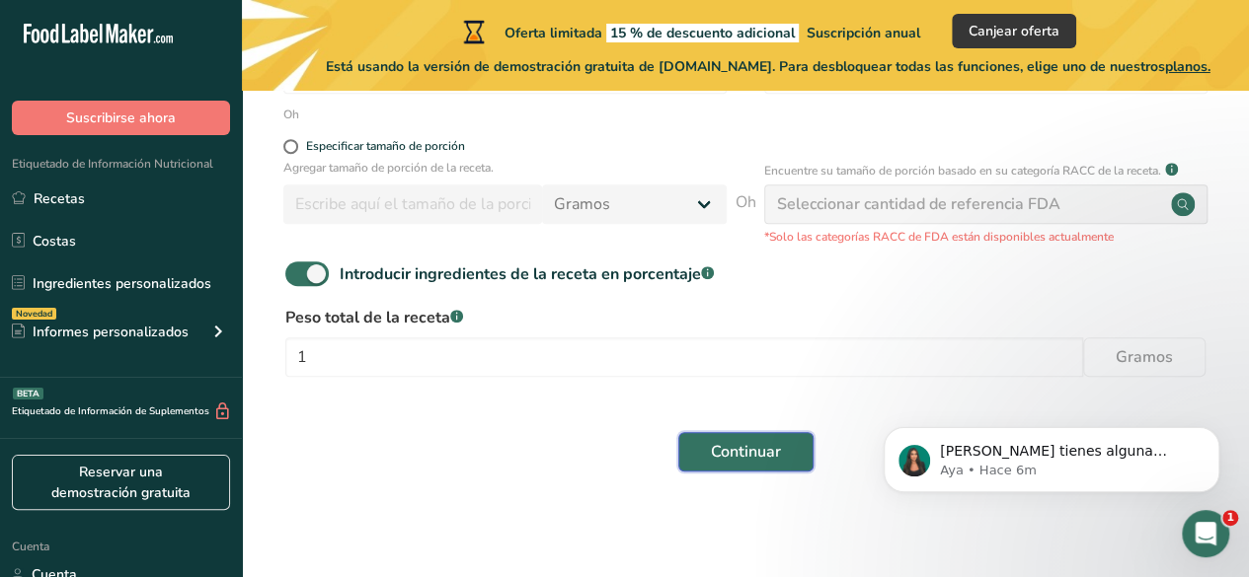
click at [763, 440] on span "Continuar" at bounding box center [746, 452] width 70 height 24
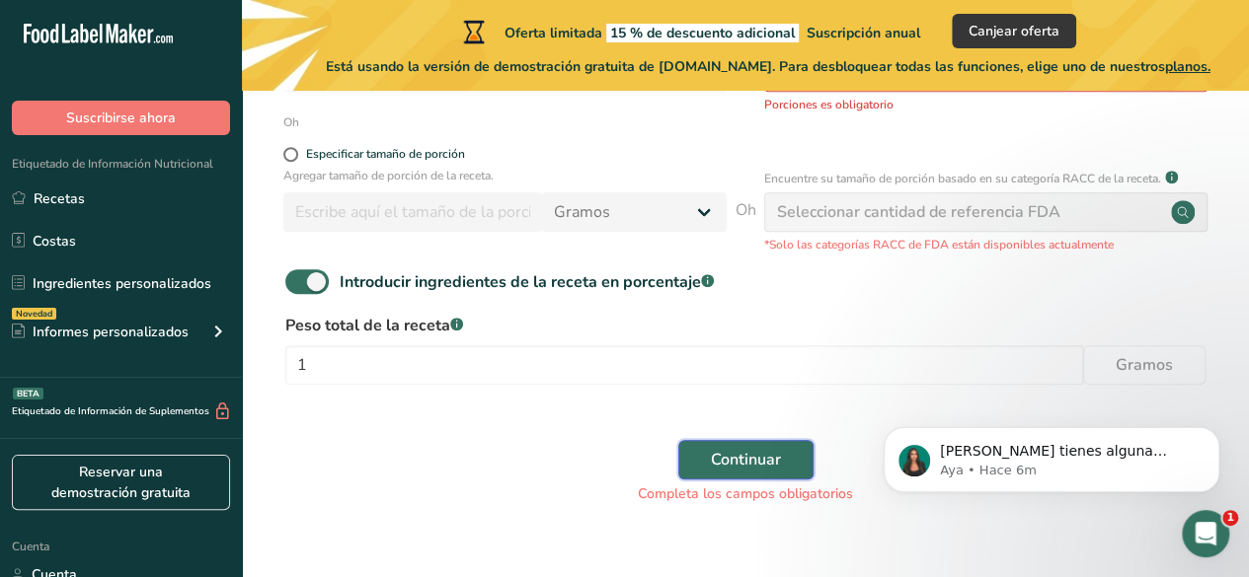
scroll to position [468, 0]
click at [387, 370] on input "1" at bounding box center [683, 362] width 797 height 39
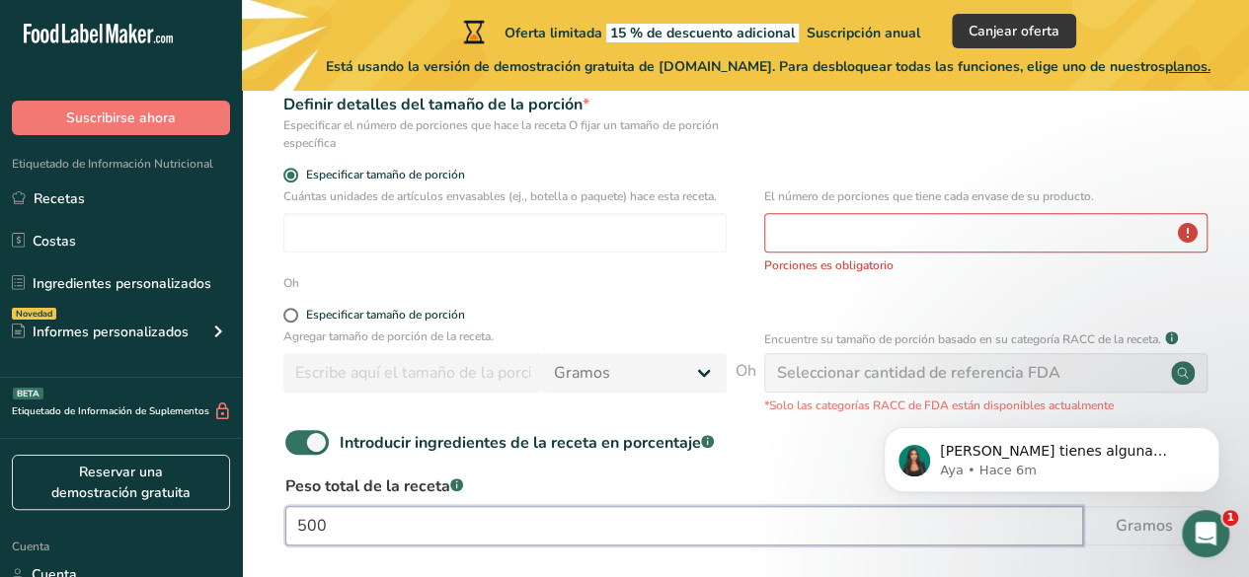
scroll to position [304, 0]
type input "500"
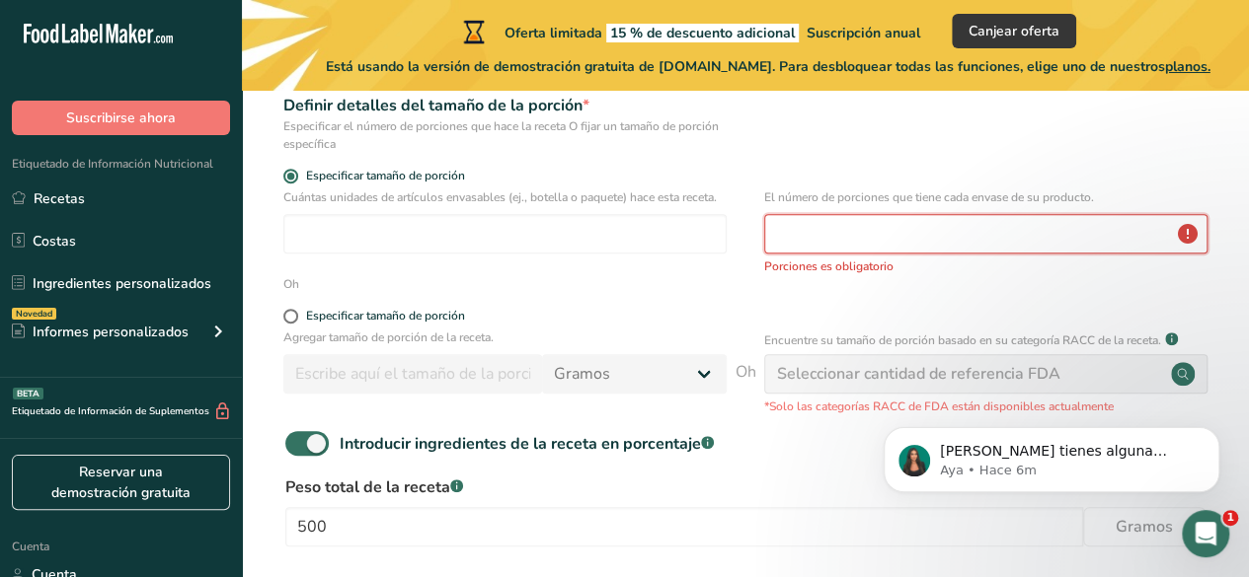
click at [1023, 228] on input "number" at bounding box center [985, 233] width 443 height 39
click at [291, 181] on span at bounding box center [290, 176] width 15 height 15
click at [291, 181] on input "Especificar tamaño de porción" at bounding box center [289, 176] width 13 height 13
click at [291, 181] on span at bounding box center [290, 176] width 15 height 15
click at [291, 181] on input "Especificar tamaño de porción" at bounding box center [289, 176] width 13 height 13
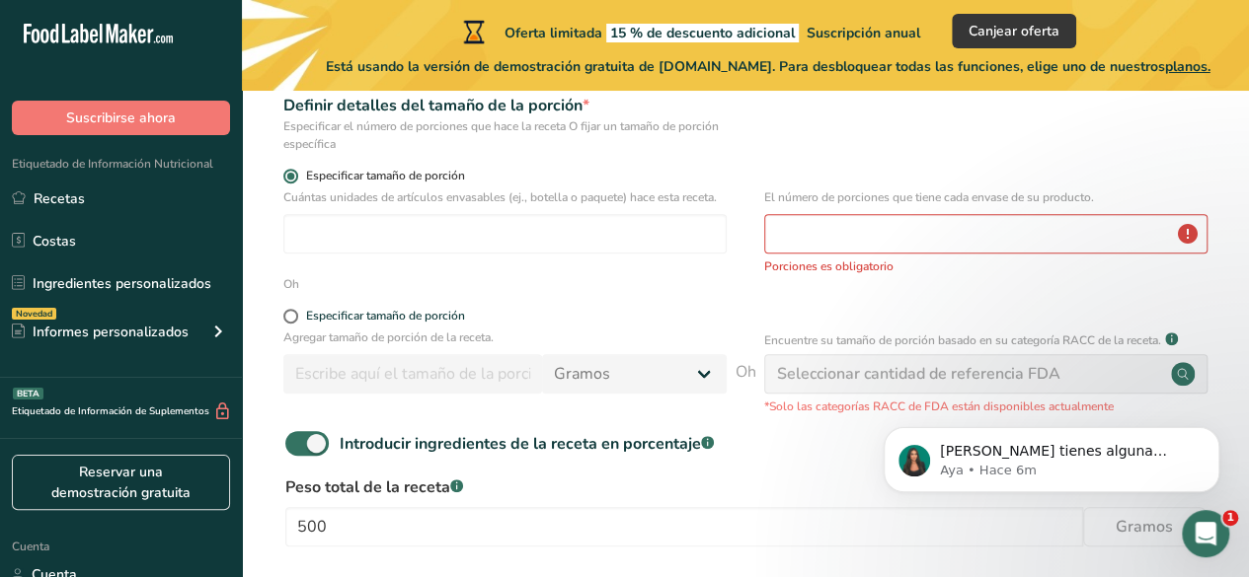
click at [289, 183] on span at bounding box center [290, 176] width 15 height 15
click at [289, 183] on input "Especificar tamaño de porción" at bounding box center [289, 176] width 13 height 13
click at [293, 312] on span at bounding box center [290, 316] width 15 height 15
click at [293, 312] on input "Especificar tamaño de porción" at bounding box center [289, 316] width 13 height 13
radio input "true"
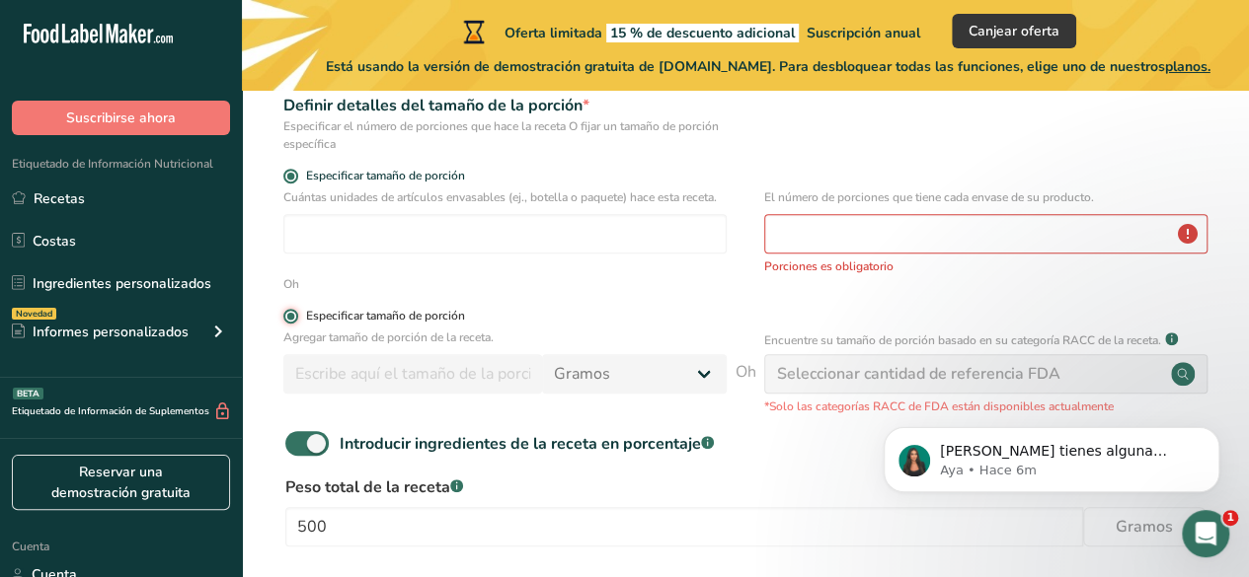
radio input "false"
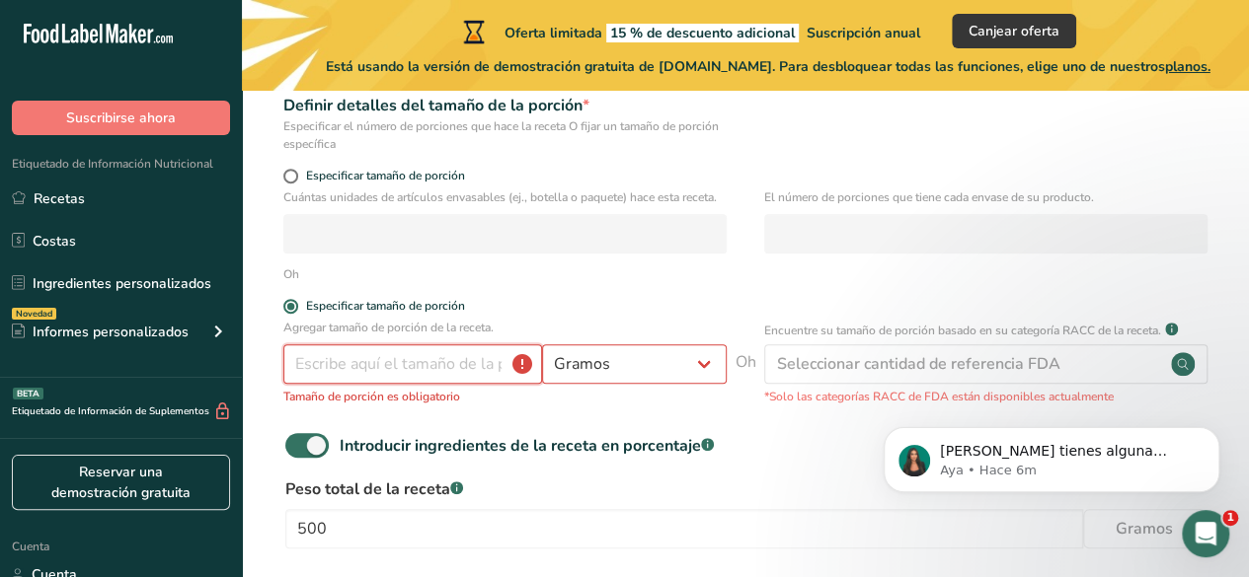
click at [334, 367] on input "number" at bounding box center [412, 363] width 259 height 39
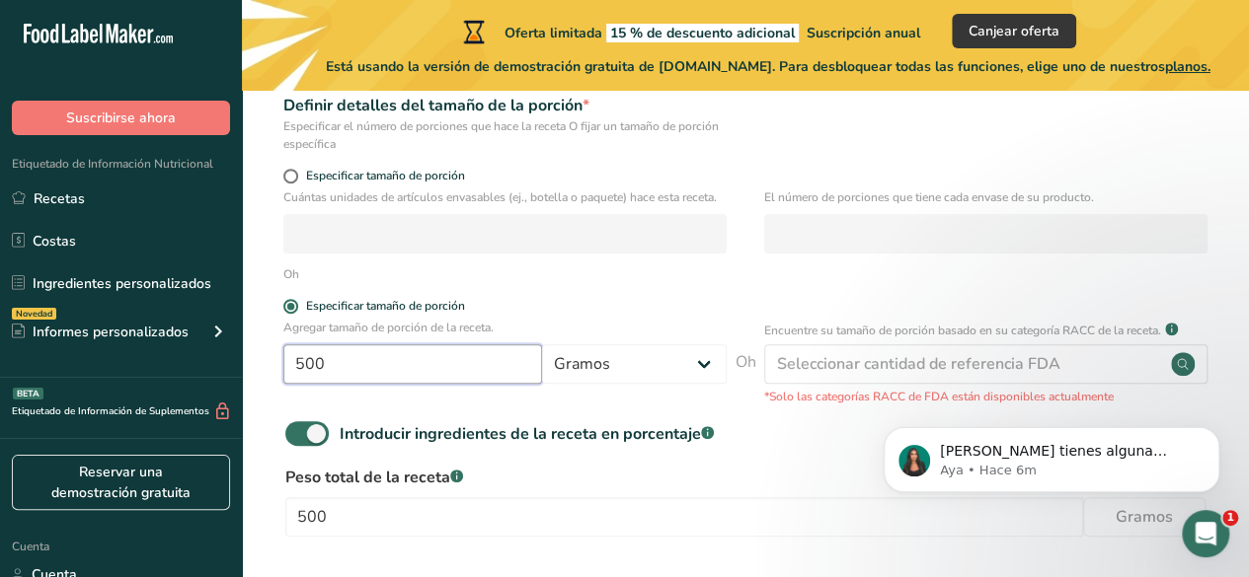
scroll to position [490, 0]
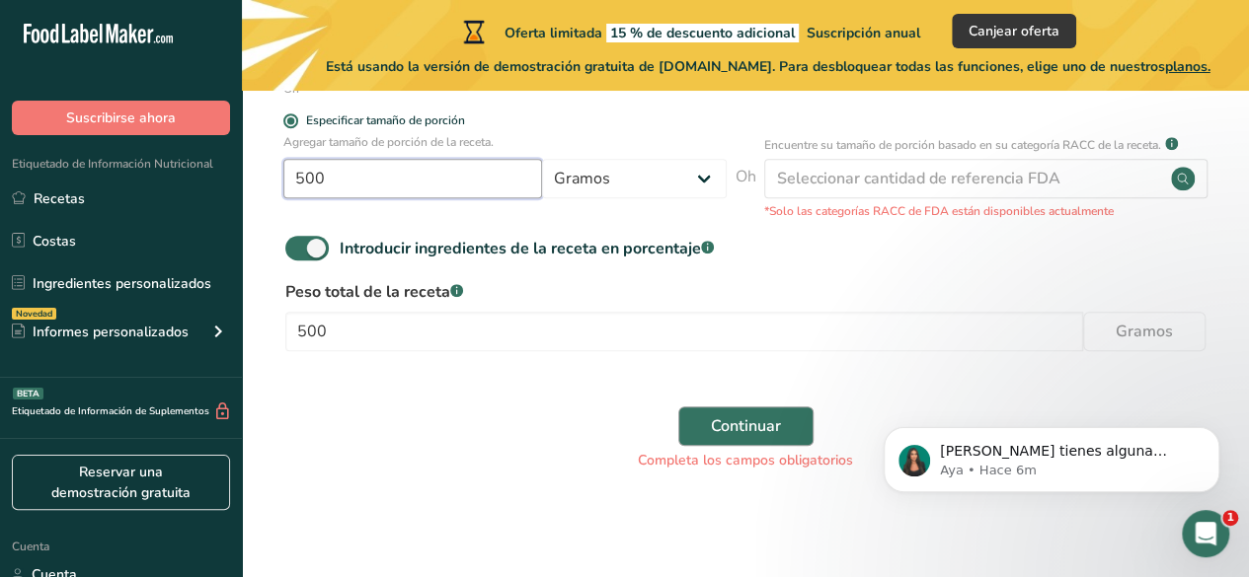
type input "500"
click at [778, 431] on font "Continuar" at bounding box center [746, 427] width 70 height 22
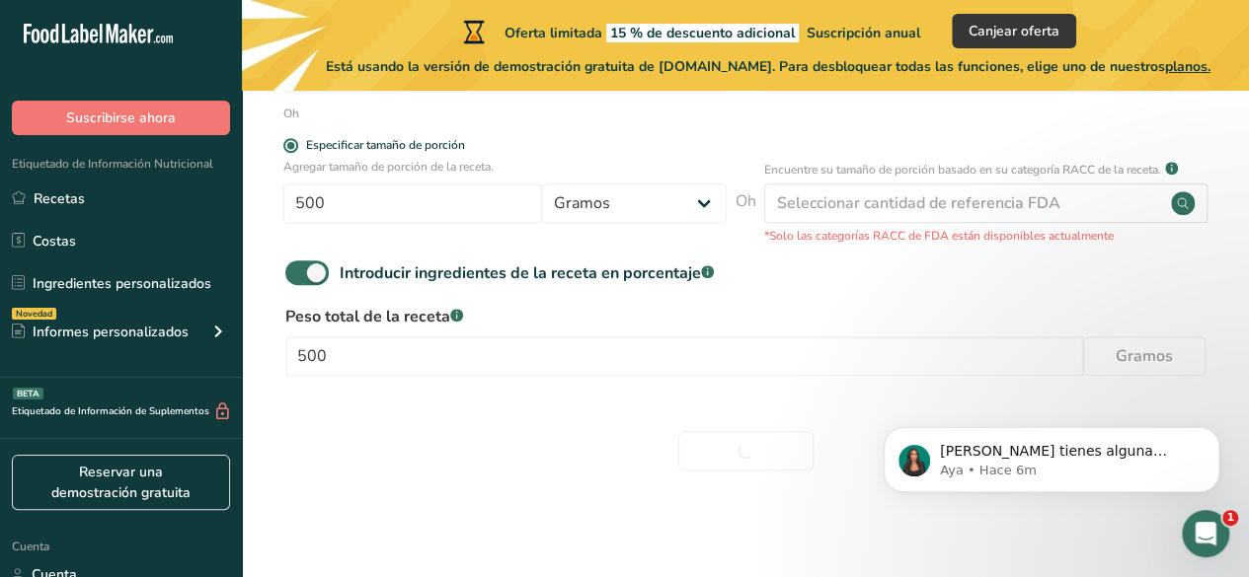
scroll to position [464, 0]
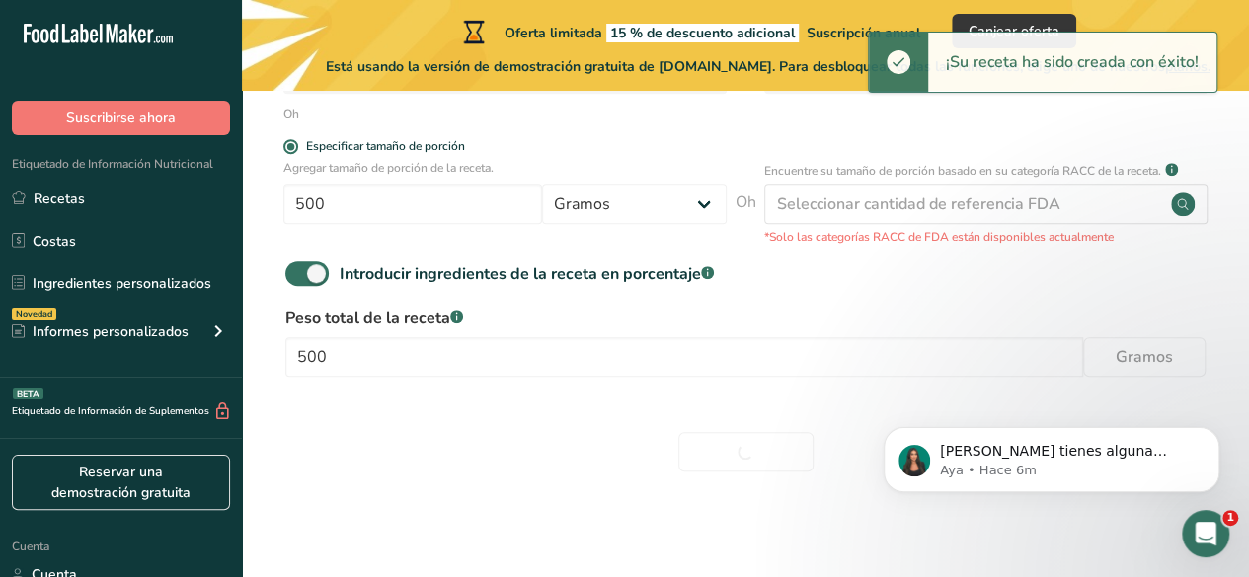
click at [1100, 62] on font "¡Su receta ha sido creada con éxito!" at bounding box center [1072, 62] width 253 height 22
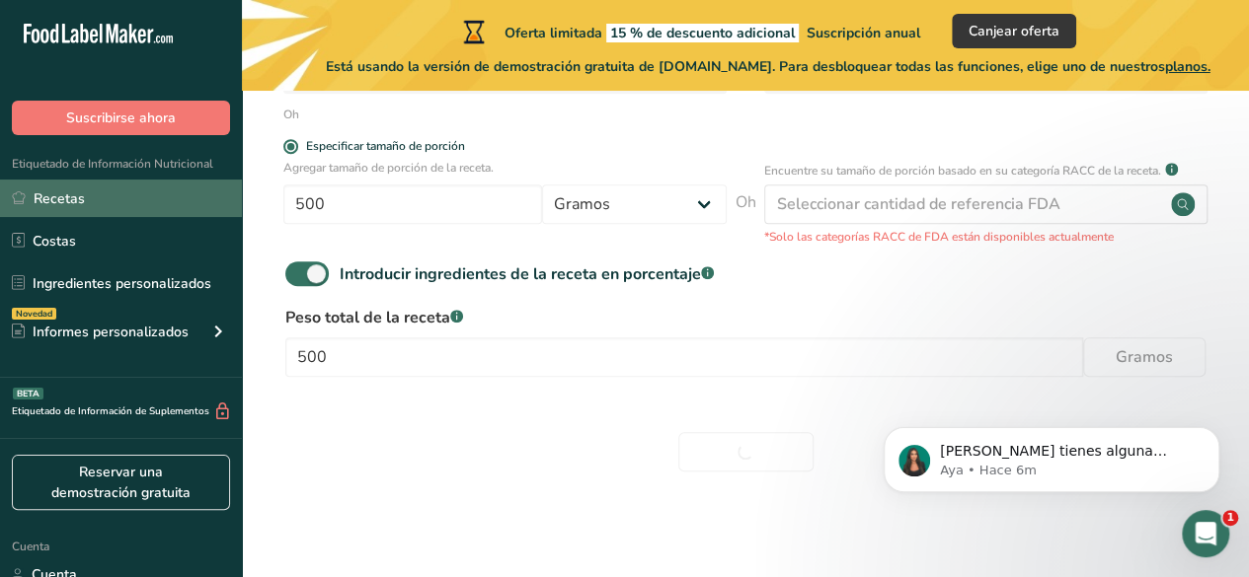
click at [120, 204] on link "Recetas" at bounding box center [121, 199] width 242 height 38
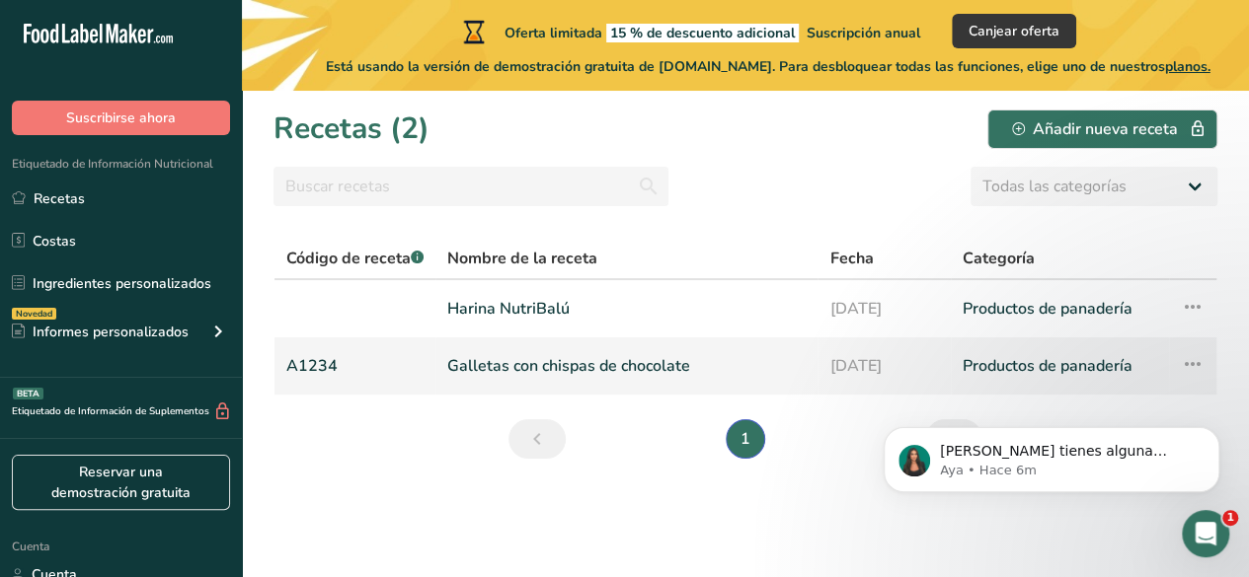
click at [1190, 370] on icon at bounding box center [1192, 364] width 24 height 36
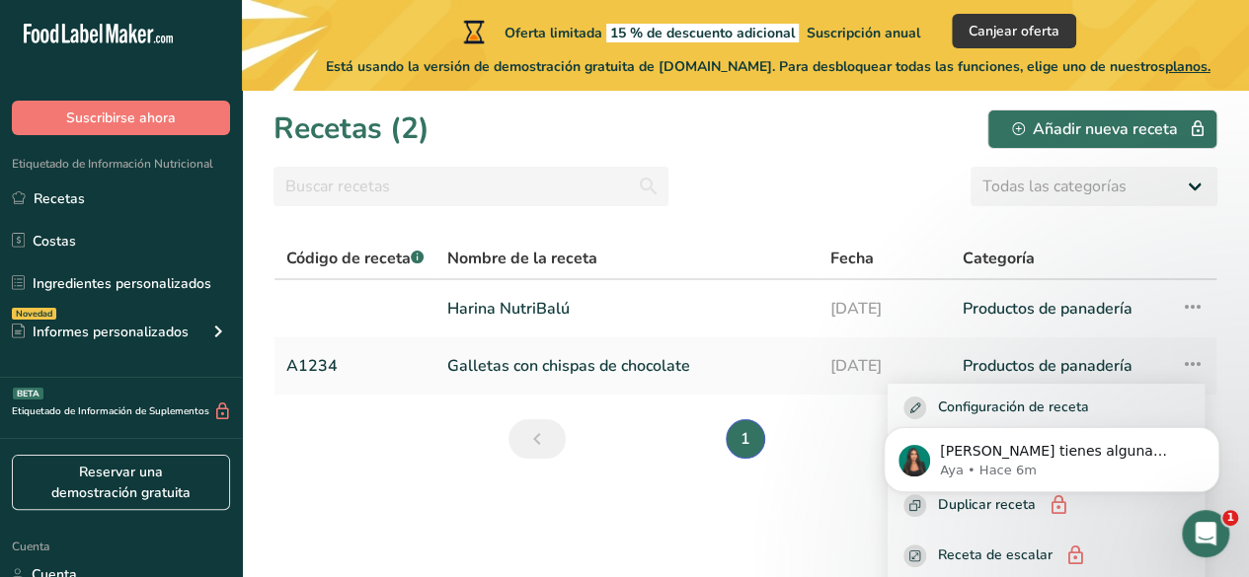
click at [869, 532] on section "Recetas (2) Añadir nueva receta Todas las categorías Productos de panadería Beb…" at bounding box center [745, 334] width 1007 height 487
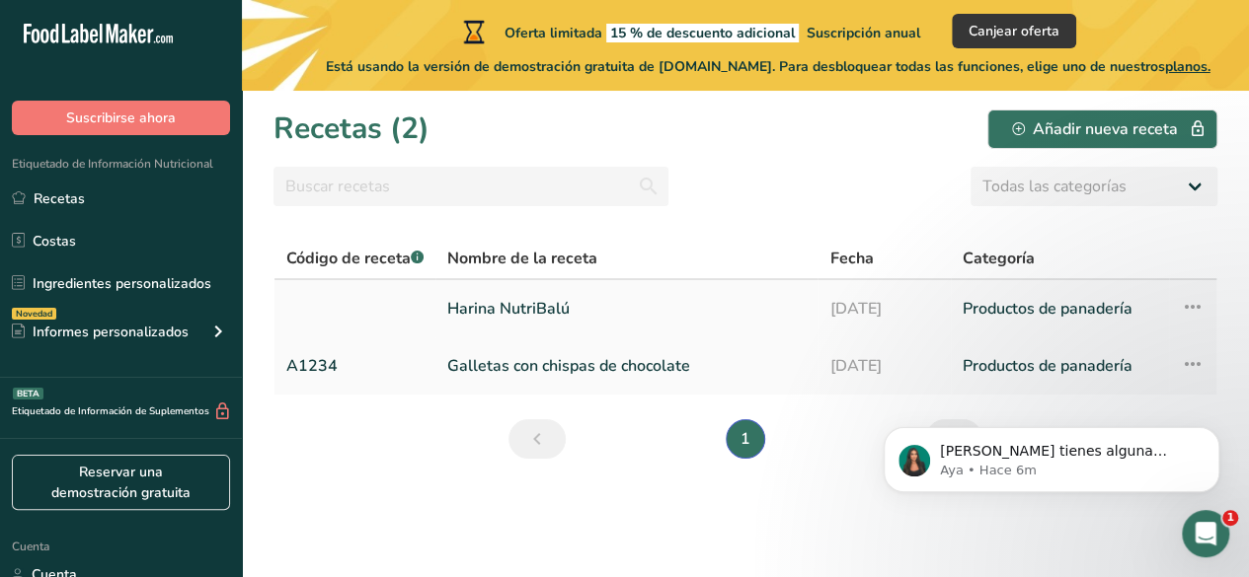
click at [839, 317] on font "17-09-2025" at bounding box center [854, 309] width 51 height 22
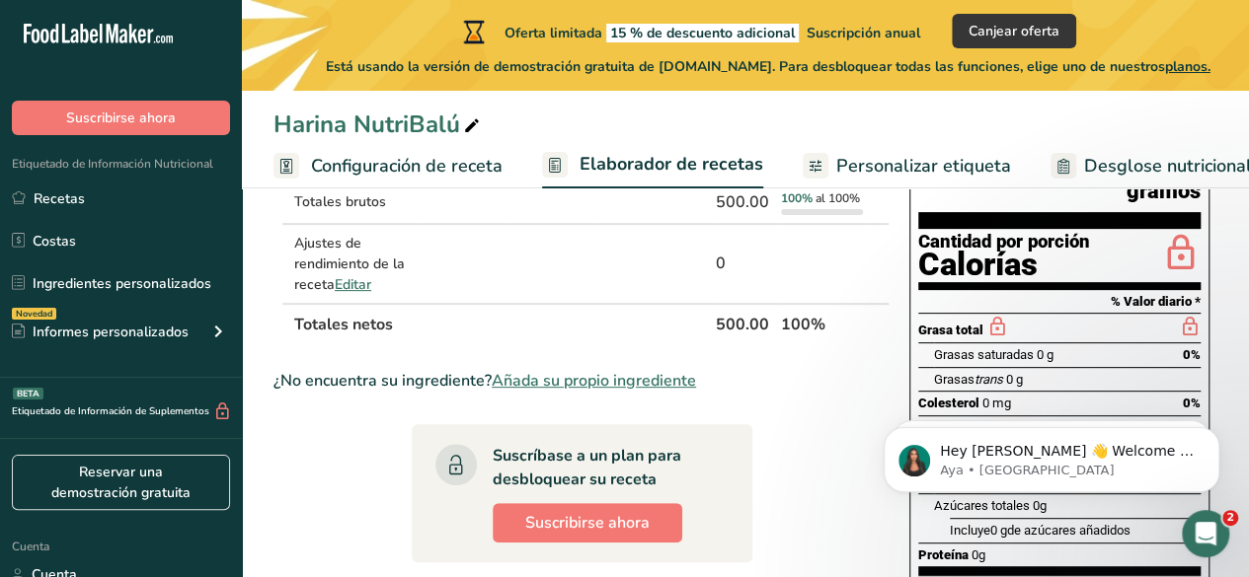
scroll to position [114, 0]
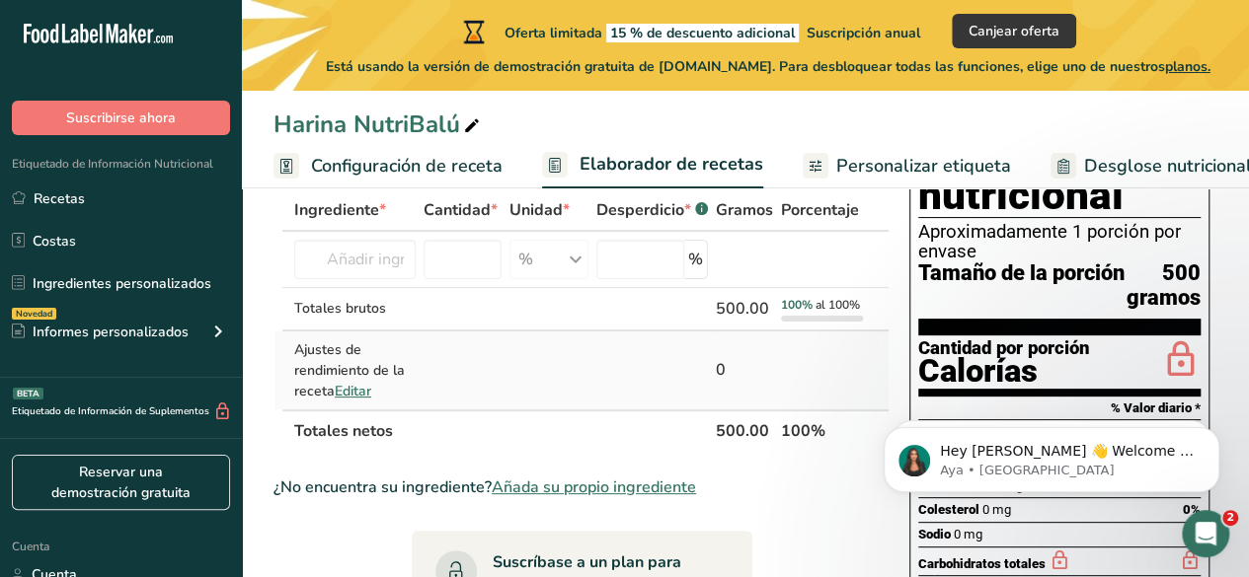
click at [351, 401] on font "Editar" at bounding box center [353, 391] width 37 height 19
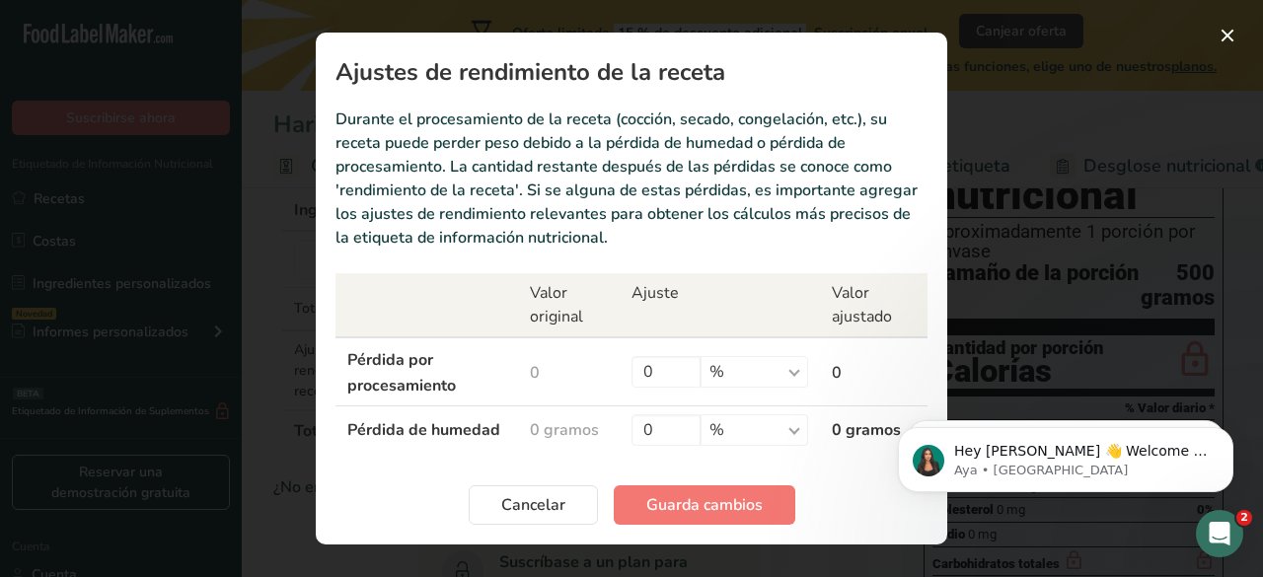
drag, startPoint x: 2131, startPoint y: 654, endPoint x: 1251, endPoint y: 499, distance: 893.9
click at [537, 524] on button "Cancelar" at bounding box center [533, 505] width 129 height 39
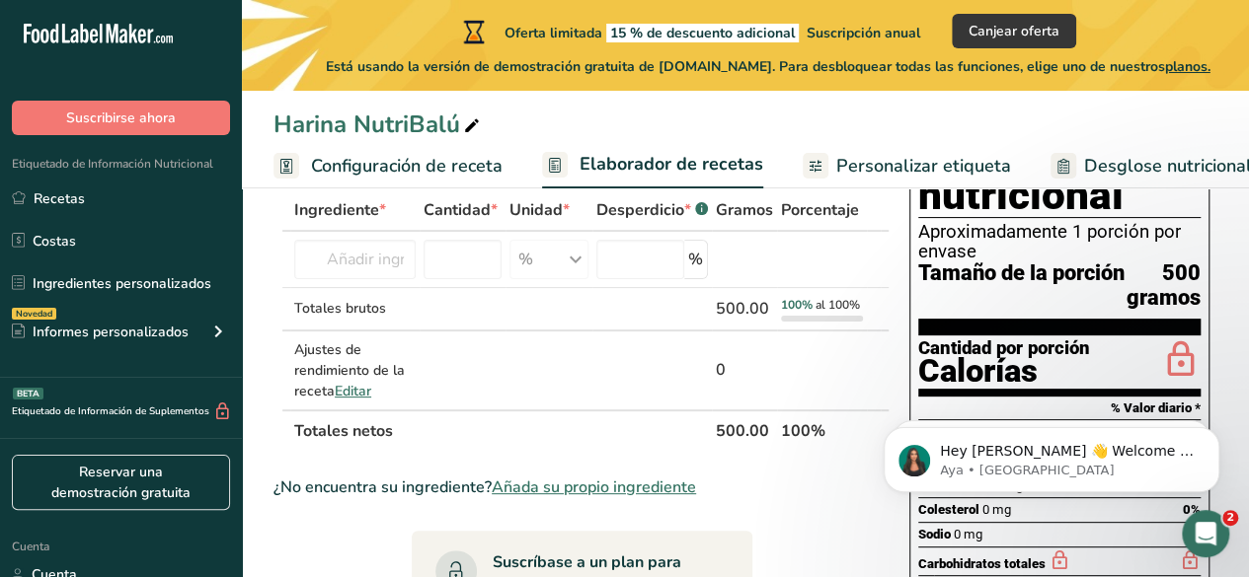
click at [336, 214] on font "Ingrediente" at bounding box center [336, 210] width 85 height 22
click at [367, 279] on input "text" at bounding box center [354, 259] width 121 height 39
click at [932, 157] on font "Personalizar etiqueta" at bounding box center [923, 166] width 175 height 24
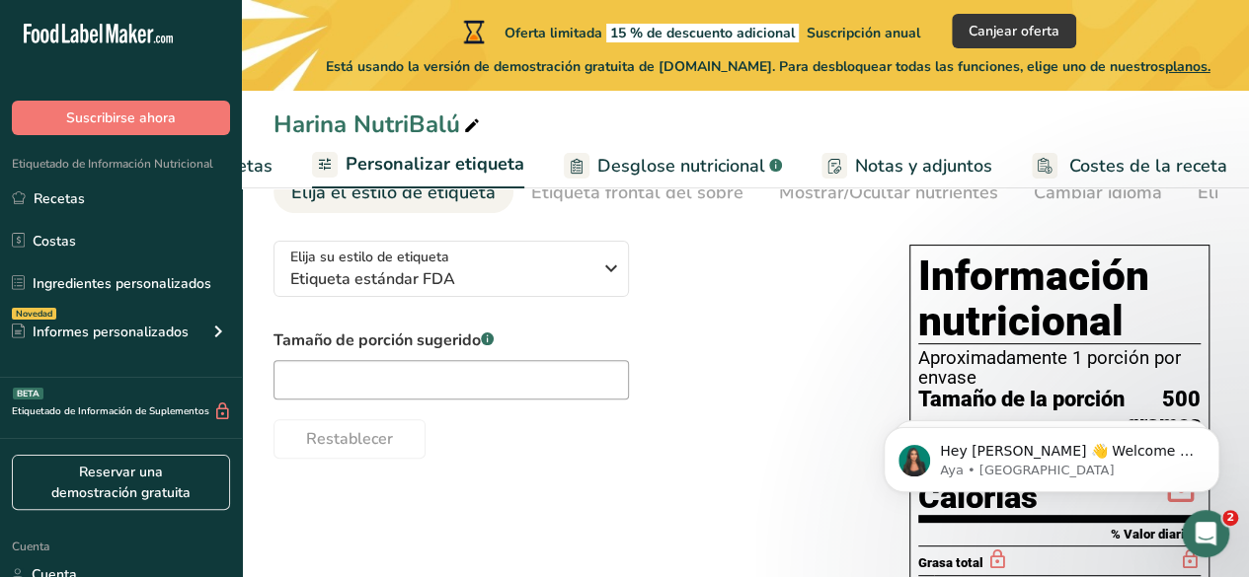
scroll to position [97, 0]
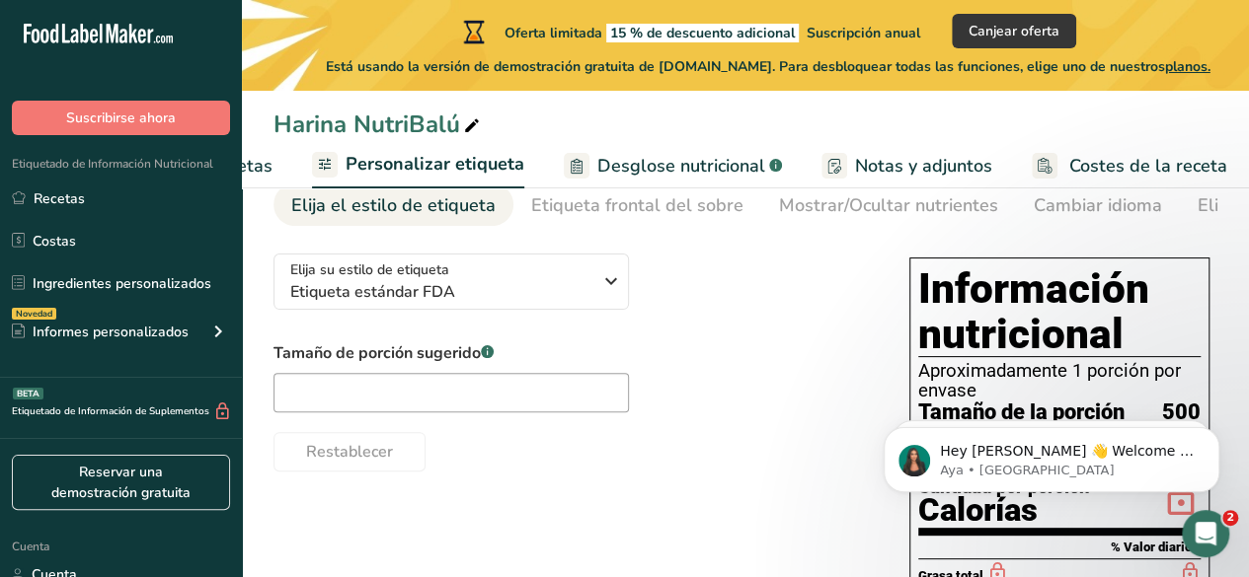
click at [484, 370] on div "Tamaño de porción sugerido .a-a{fill:#347362;}.b-a{fill:#fff;}" at bounding box center [450, 376] width 355 height 71
click at [490, 379] on input "text" at bounding box center [450, 392] width 355 height 39
paste input "proteína (21%), fibra (9–10%),"
type input "proteína (21%), fibra (9–10%),"
click at [633, 401] on div "Tamaño de porción sugerido .a-a{fill:#347362;}.b-a{fill:#fff;} proteína (21%), …" at bounding box center [571, 406] width 596 height 130
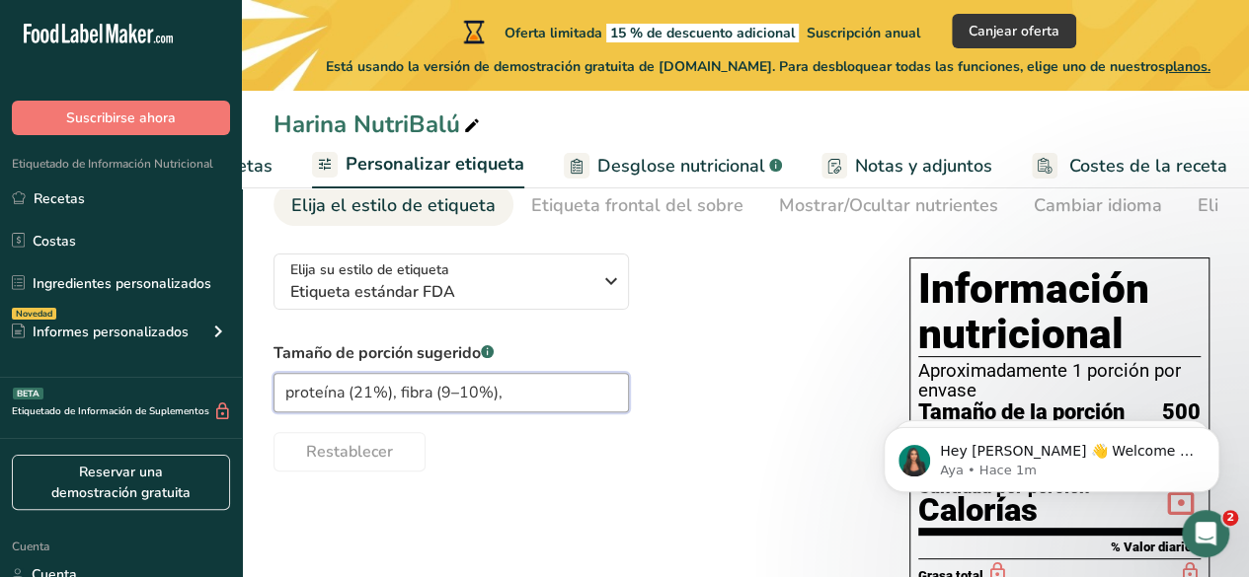
click at [540, 399] on input "proteína (21%), fibra (9–10%)," at bounding box center [450, 392] width 355 height 39
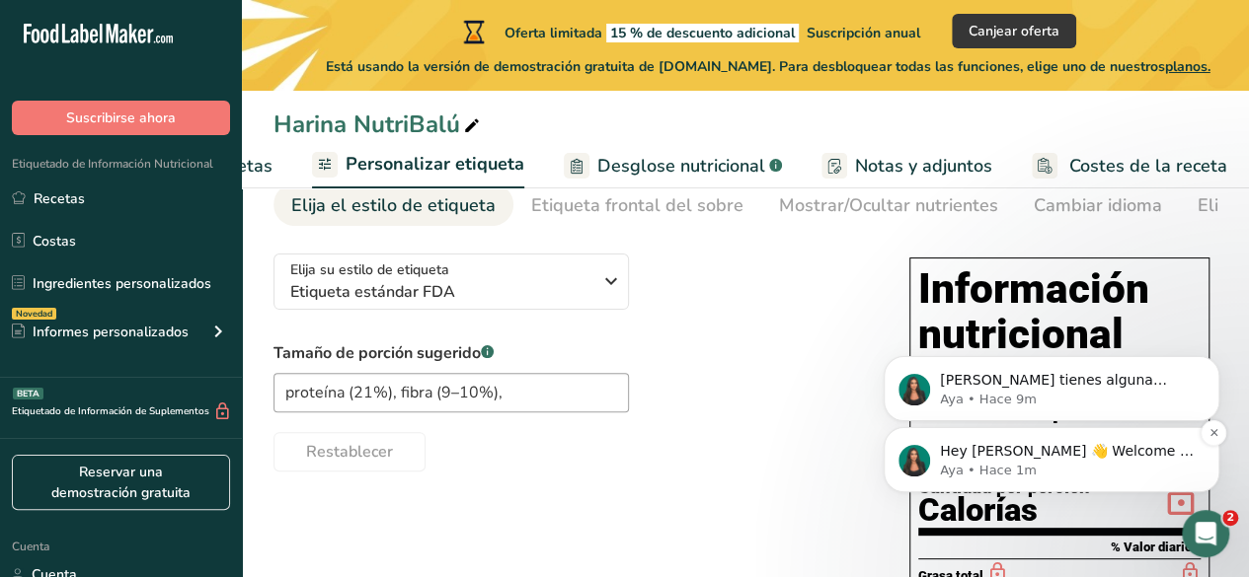
click at [1027, 453] on p "Hey Yenny 👋 Welcome to Food Label Maker🙌 Take a look around! If you have any qu…" at bounding box center [1067, 452] width 255 height 20
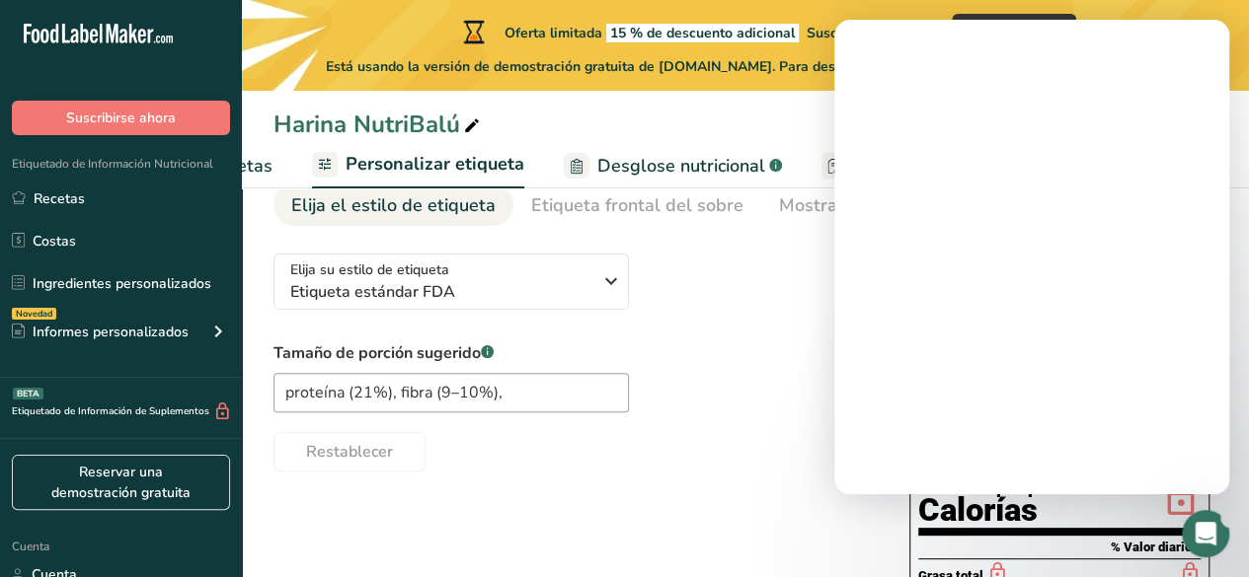
scroll to position [0, 0]
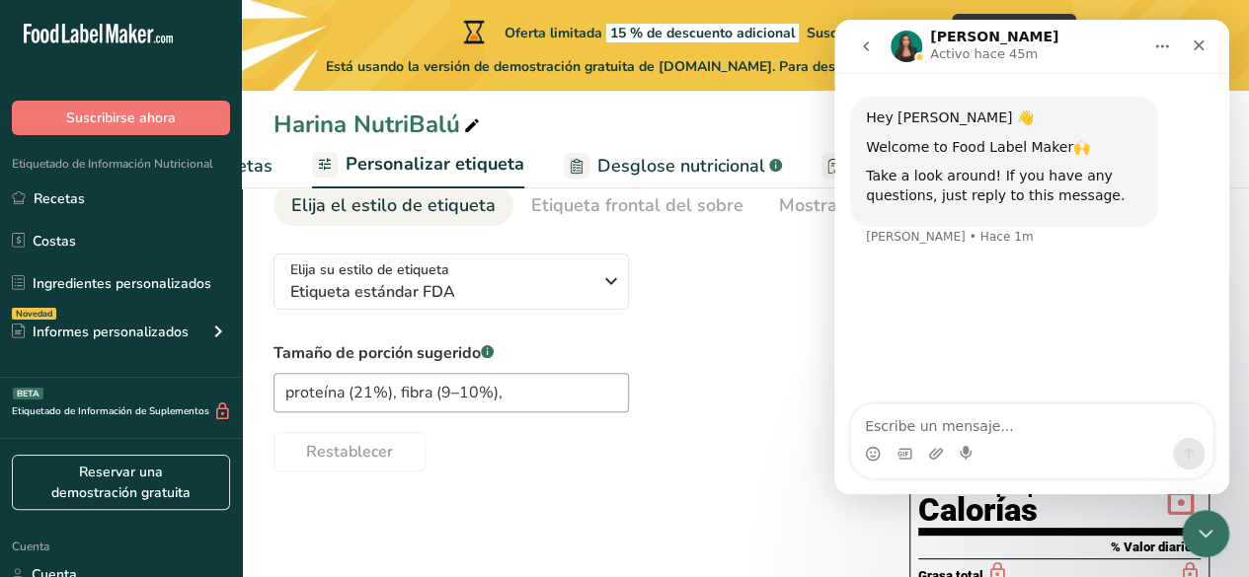
click at [787, 355] on div "Tamaño de porción sugerido .a-a{fill:#347362;}.b-a{fill:#fff;} proteína (21%), …" at bounding box center [571, 406] width 596 height 130
click at [1201, 48] on icon "Cerrar" at bounding box center [1198, 45] width 11 height 11
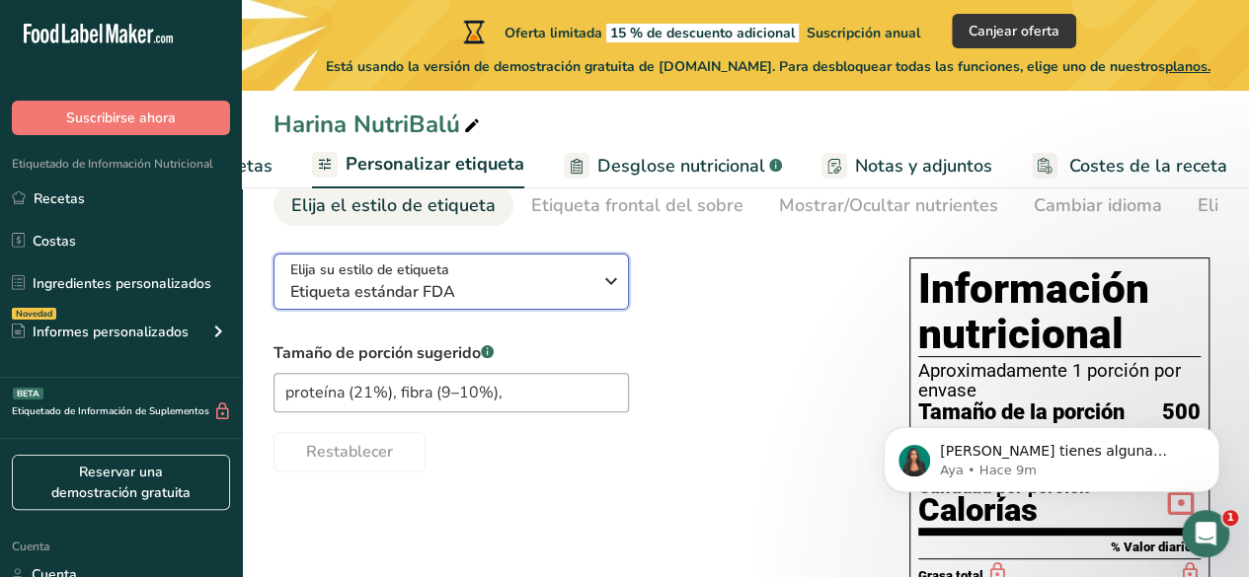
click at [574, 293] on span "Etiqueta estándar FDA" at bounding box center [440, 292] width 301 height 24
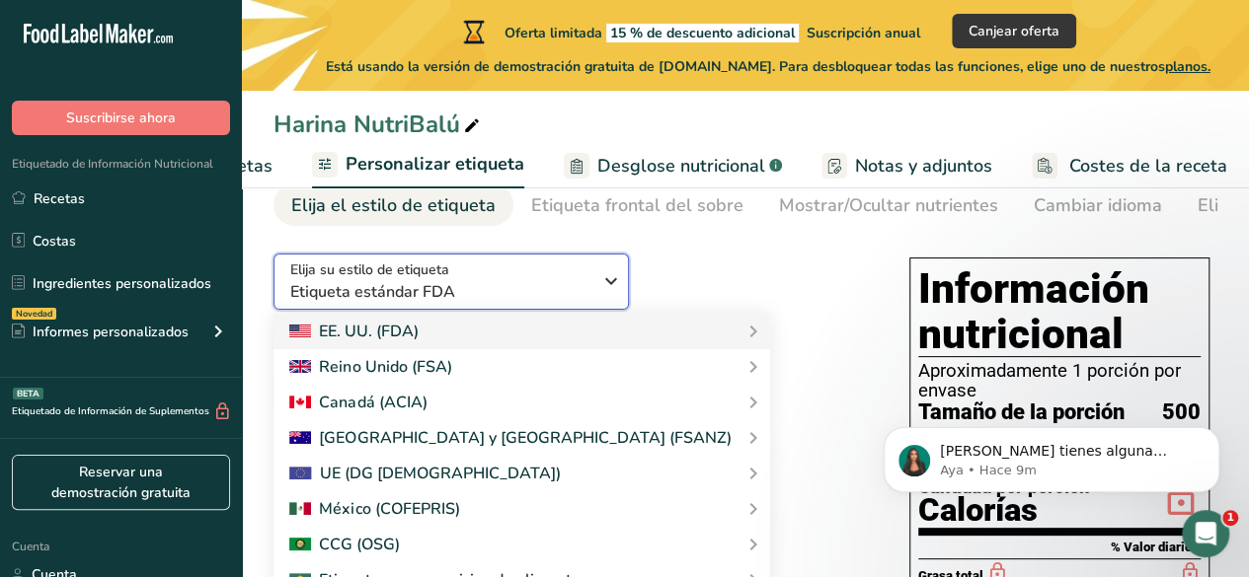
click at [498, 299] on span "Etiqueta estándar FDA" at bounding box center [440, 292] width 301 height 24
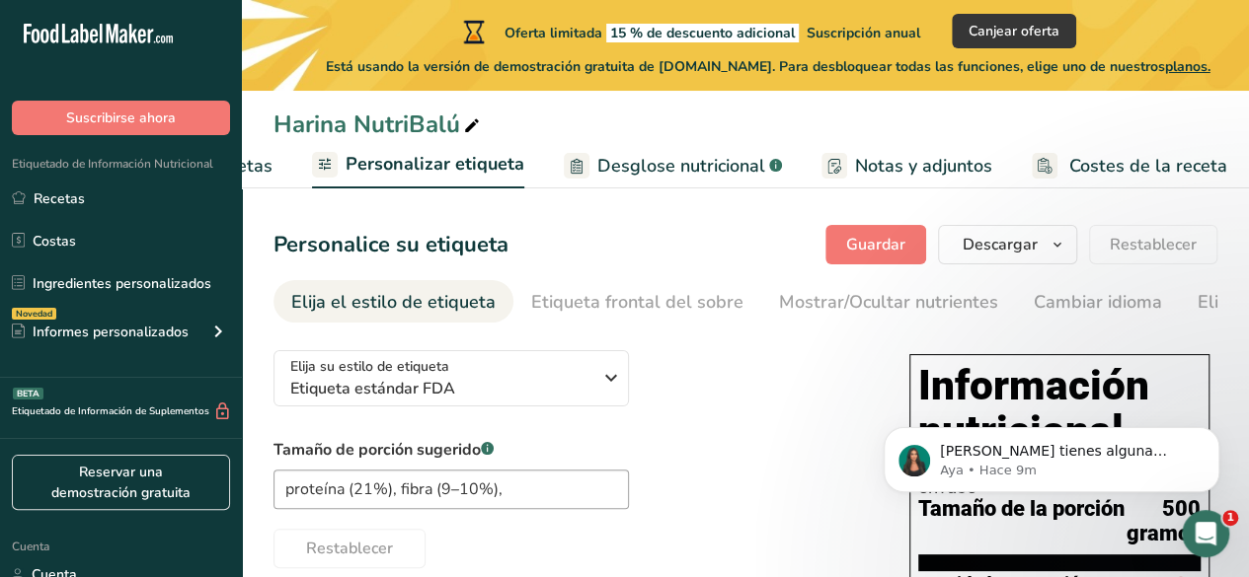
click at [256, 172] on font "Elaborador de recetas" at bounding box center [181, 166] width 183 height 24
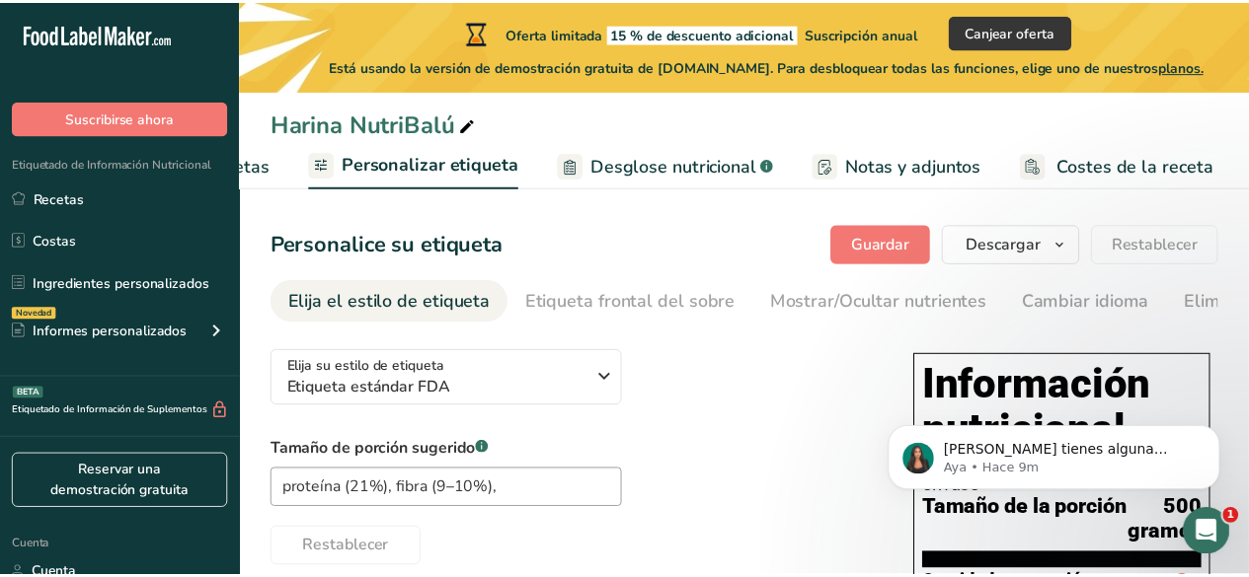
scroll to position [0, 274]
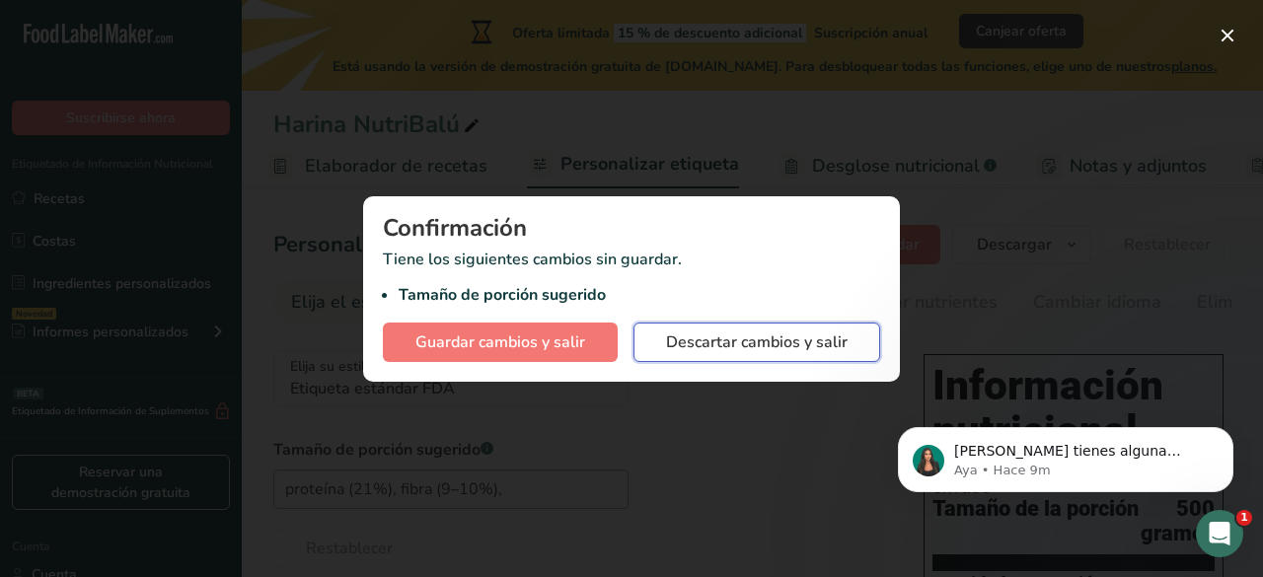
click at [730, 356] on button "Descartar cambios y salir" at bounding box center [757, 342] width 247 height 39
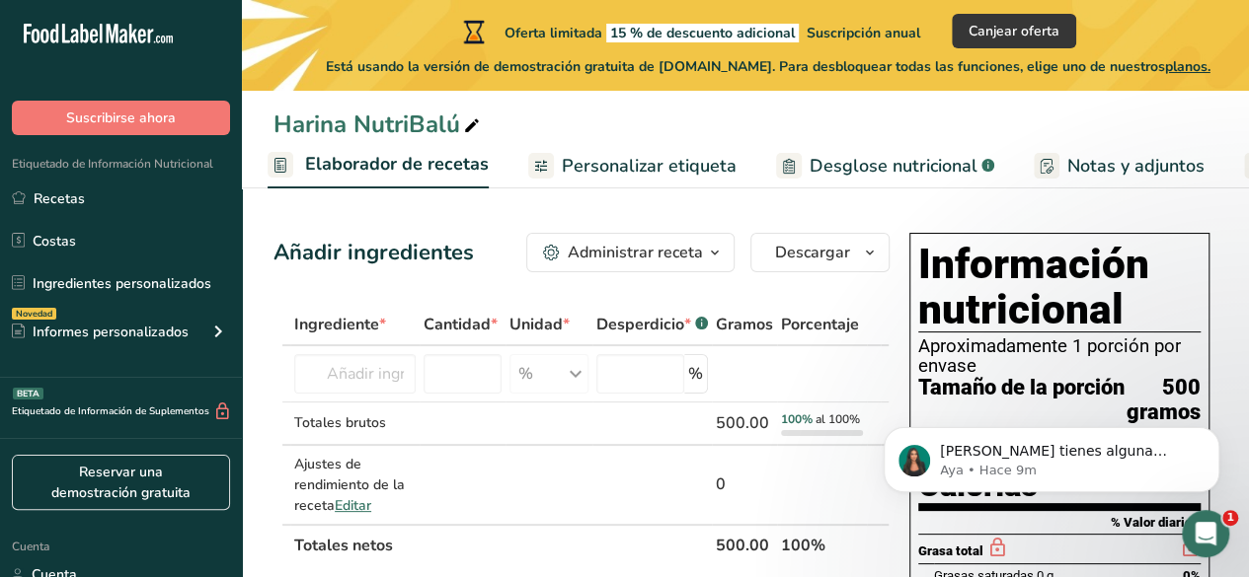
click at [439, 185] on link "Elaborador de recetas" at bounding box center [377, 165] width 221 height 47
click at [356, 318] on font "Ingrediente" at bounding box center [336, 325] width 85 height 22
click at [304, 394] on input "text" at bounding box center [354, 373] width 121 height 39
paste input "proteína (21%)"
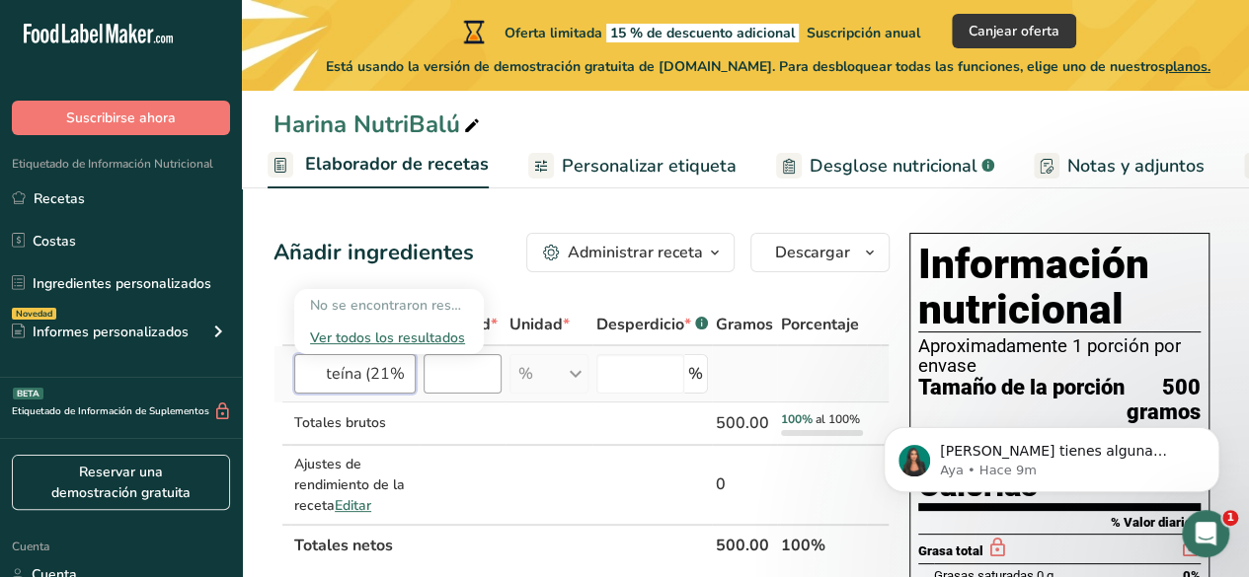
type input "proteína (21%)"
click at [471, 394] on input "number" at bounding box center [462, 373] width 78 height 39
click at [408, 394] on input "text" at bounding box center [354, 373] width 121 height 39
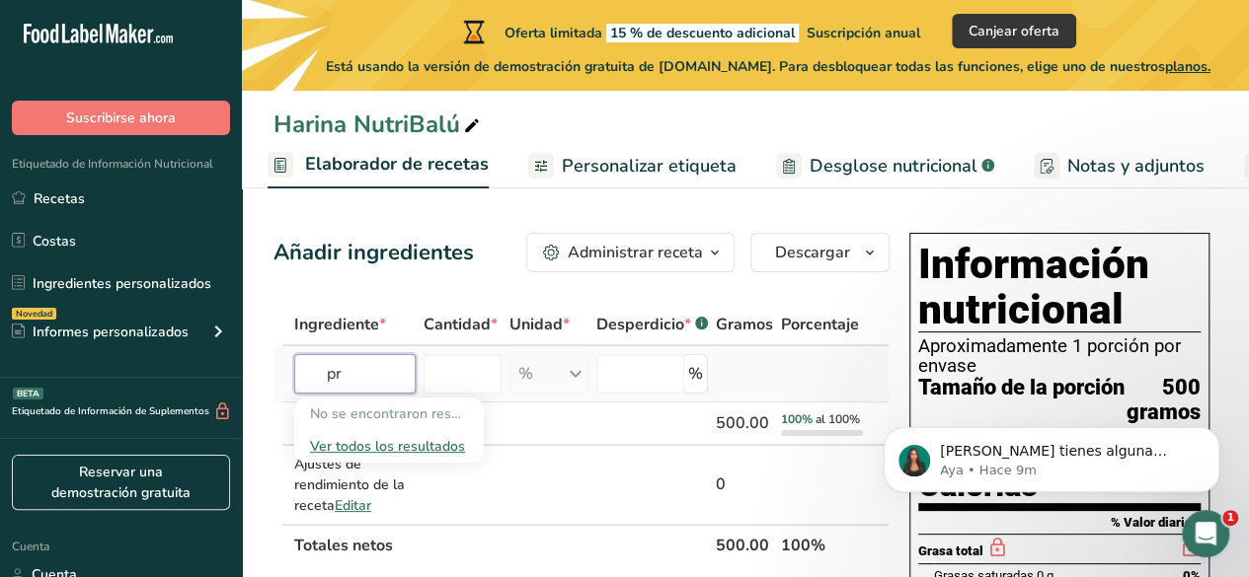
type input "p"
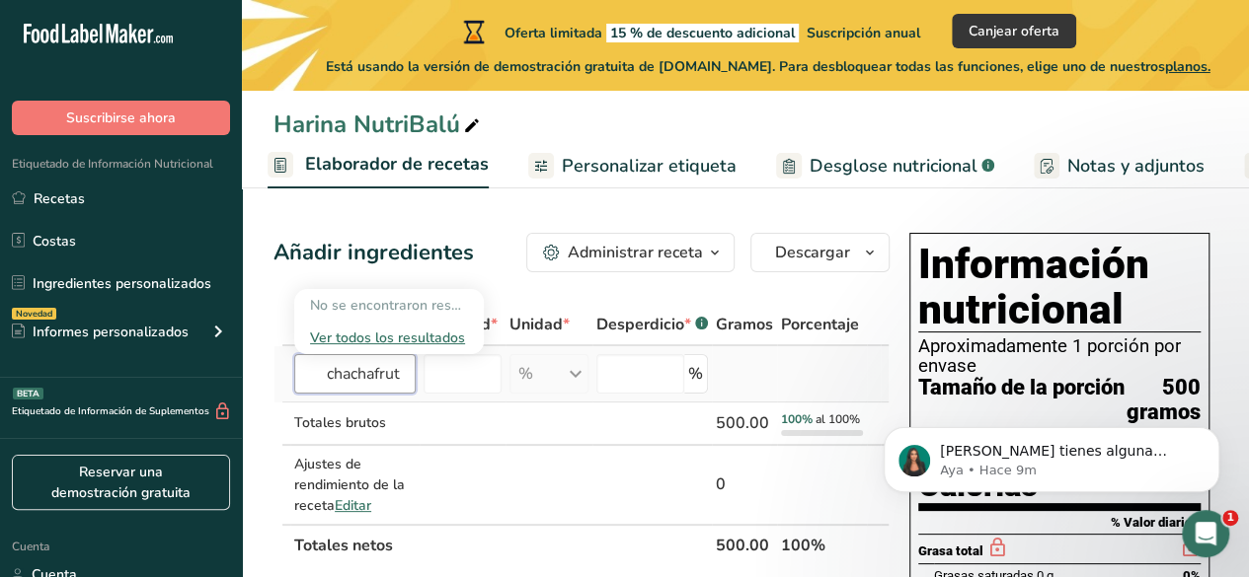
type input "chachafruto"
drag, startPoint x: 413, startPoint y: 405, endPoint x: 295, endPoint y: 386, distance: 118.9
click at [295, 386] on input "chachafruto" at bounding box center [354, 373] width 121 height 39
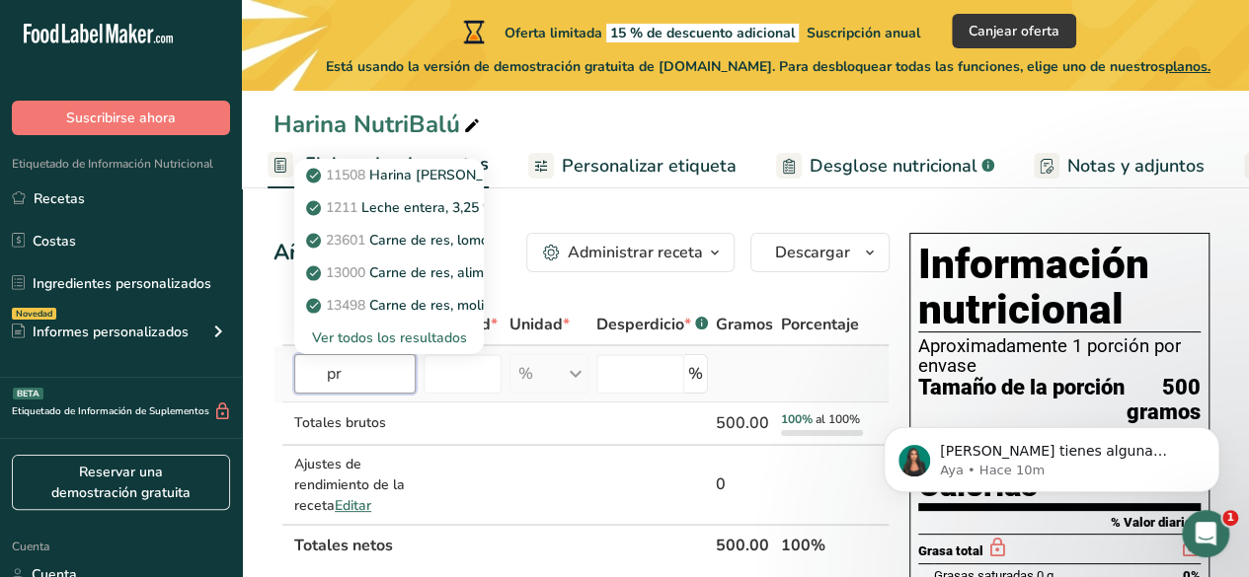
type input "p"
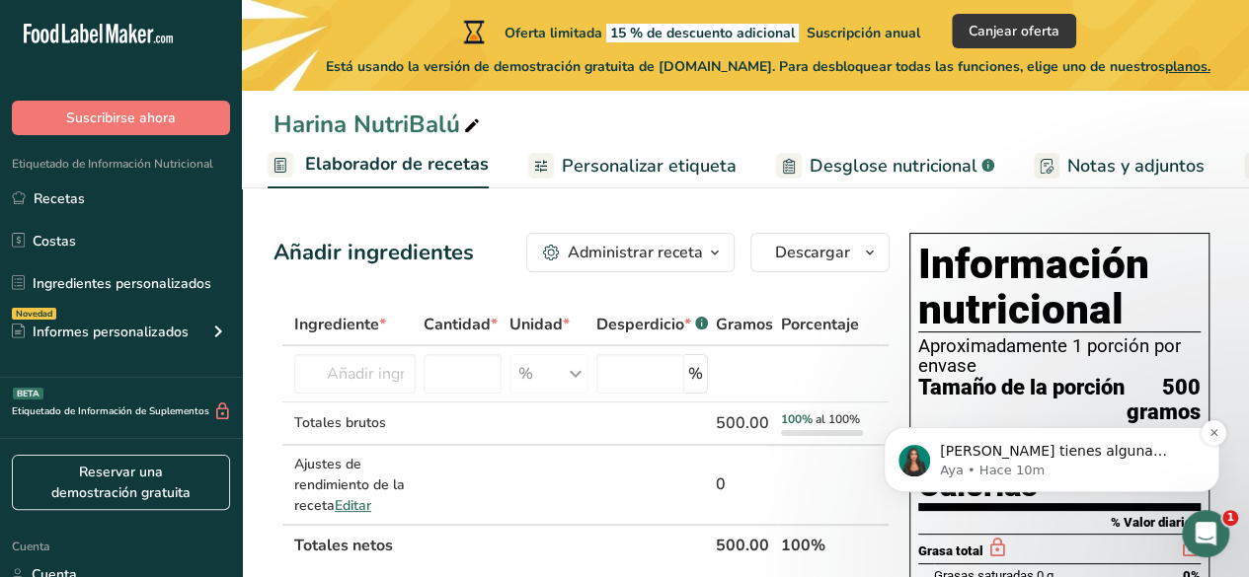
click at [1008, 472] on p "Aya • Hace 10m" at bounding box center [1067, 471] width 255 height 18
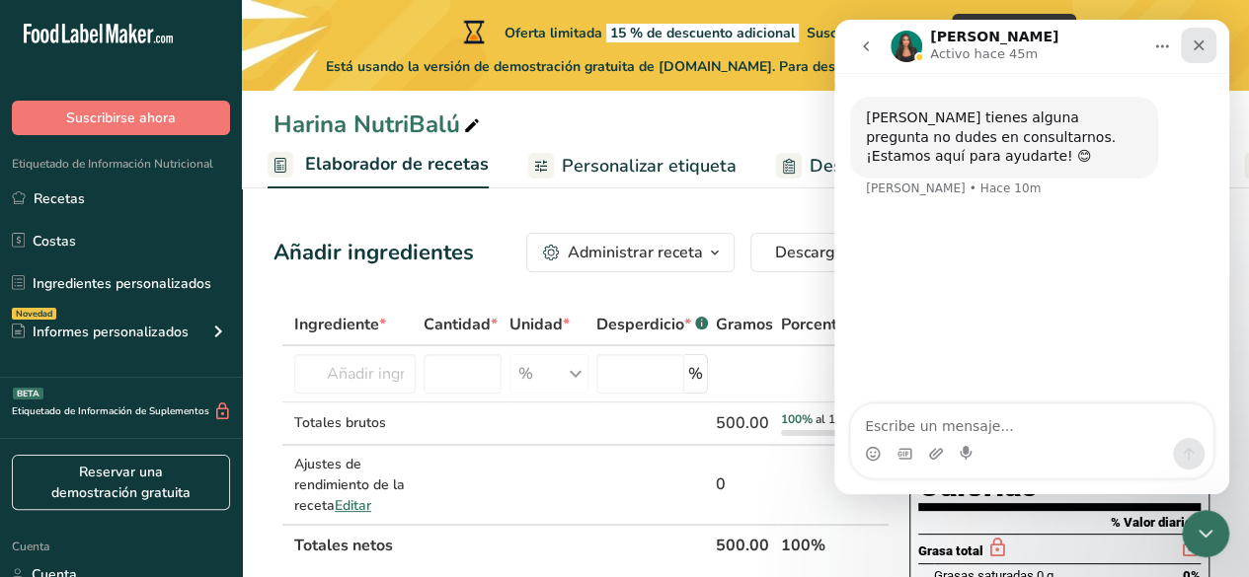
click at [1197, 49] on icon "Cerrar" at bounding box center [1198, 46] width 16 height 16
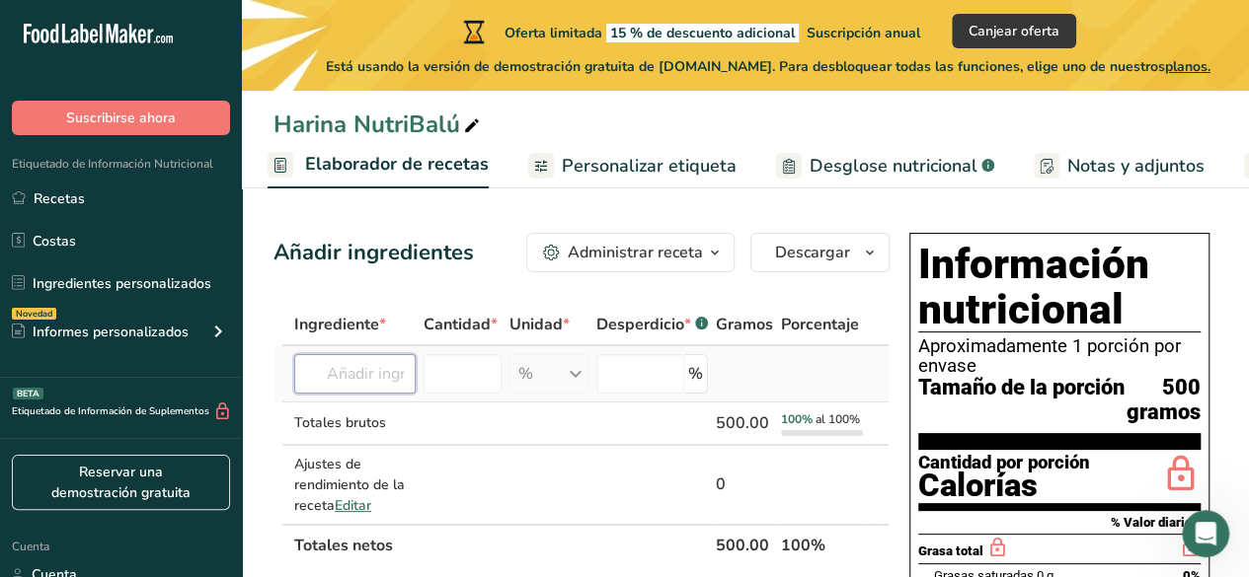
click at [360, 394] on input "text" at bounding box center [354, 373] width 121 height 39
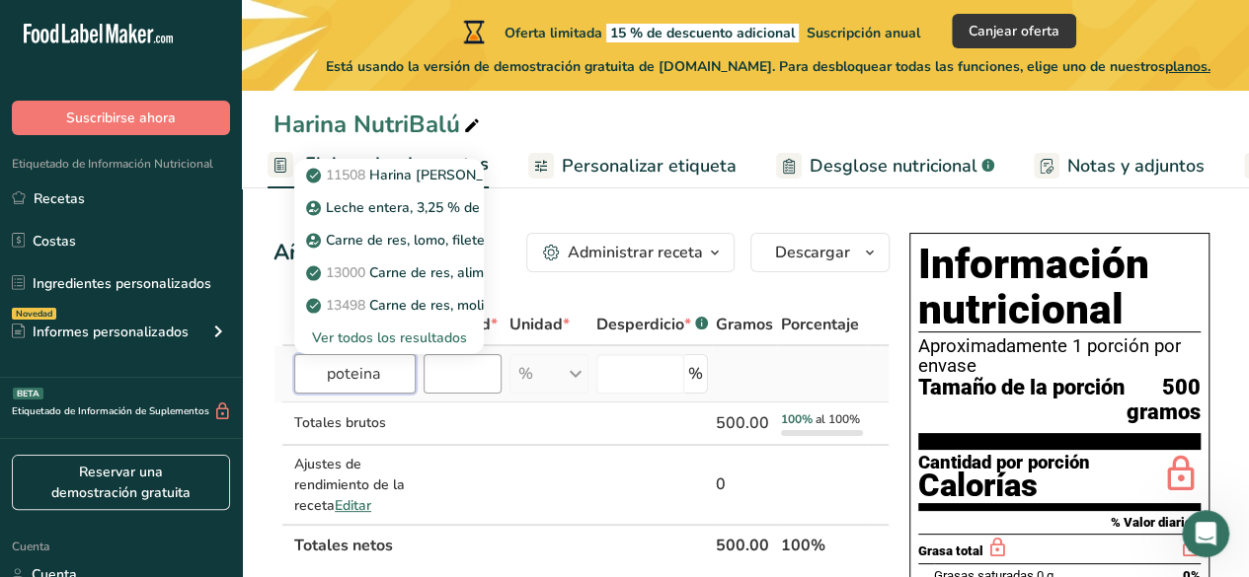
type input "poteina"
click at [445, 394] on input "number" at bounding box center [462, 373] width 78 height 39
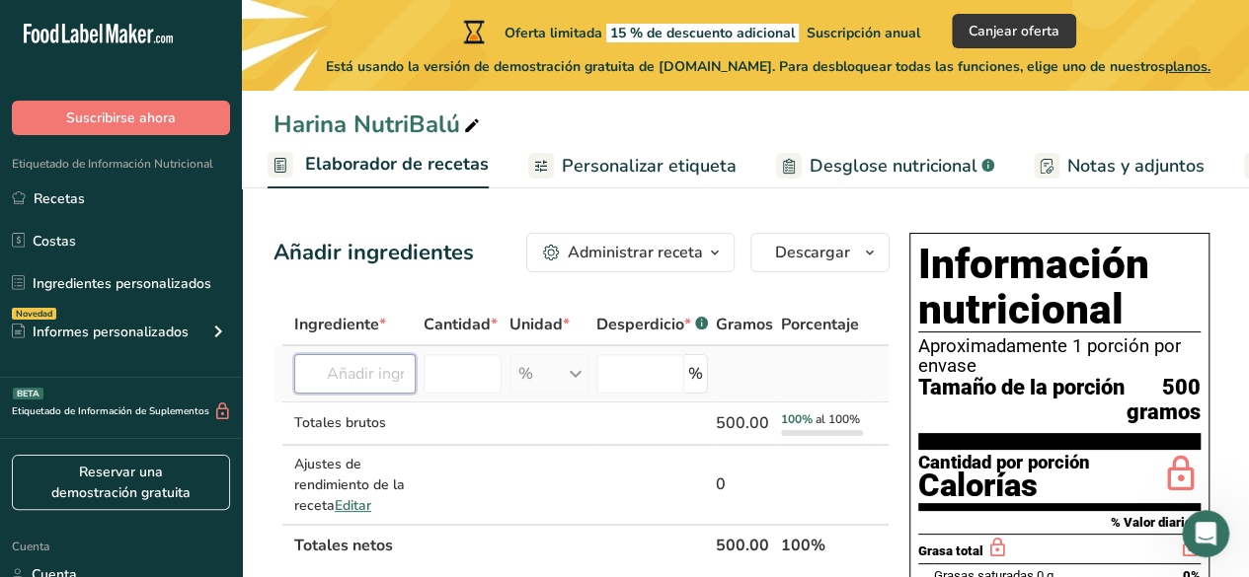
click at [377, 394] on input "text" at bounding box center [354, 373] width 121 height 39
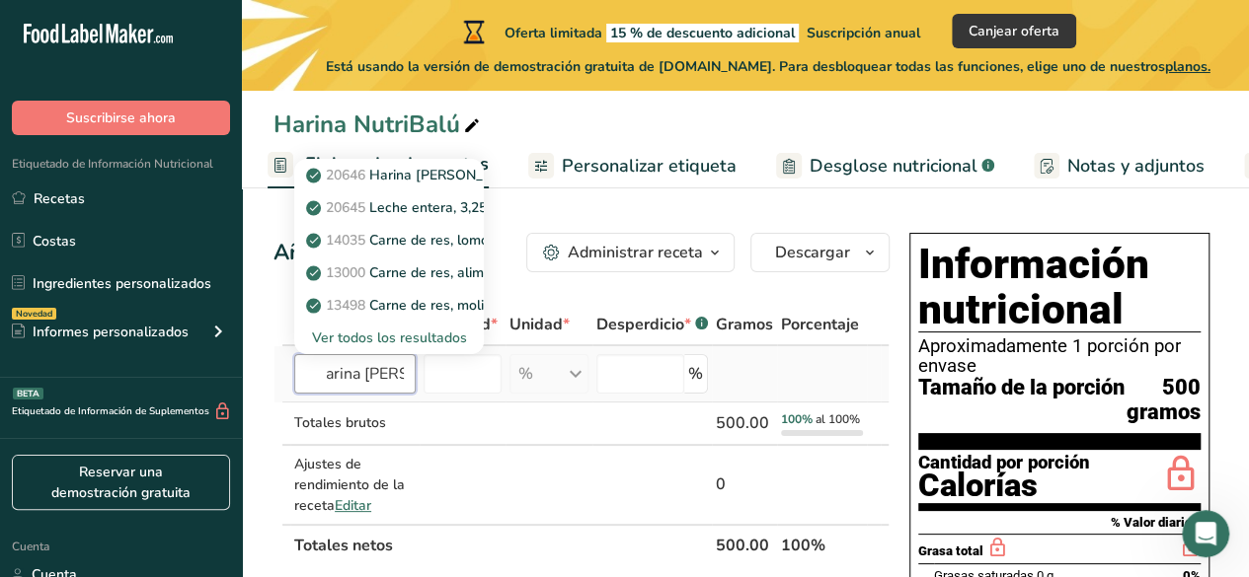
scroll to position [0, 82]
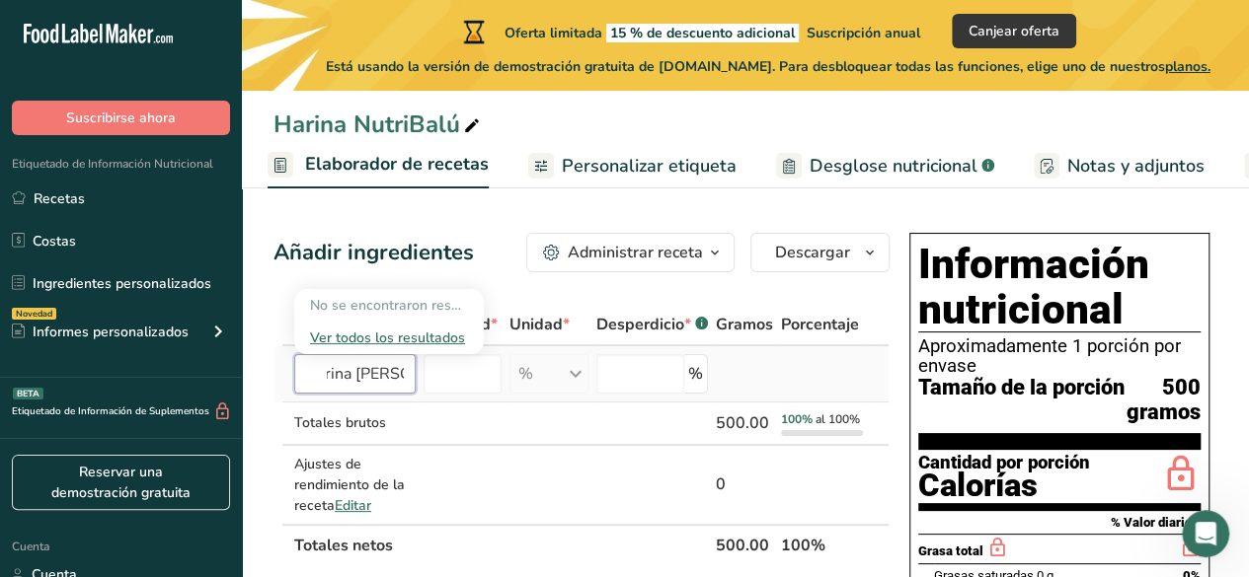
type input "proteina harina de balu"
click at [408, 347] on font "Ver todos los resultados" at bounding box center [387, 338] width 155 height 19
